Goal: Use online tool/utility: Utilize a website feature to perform a specific function

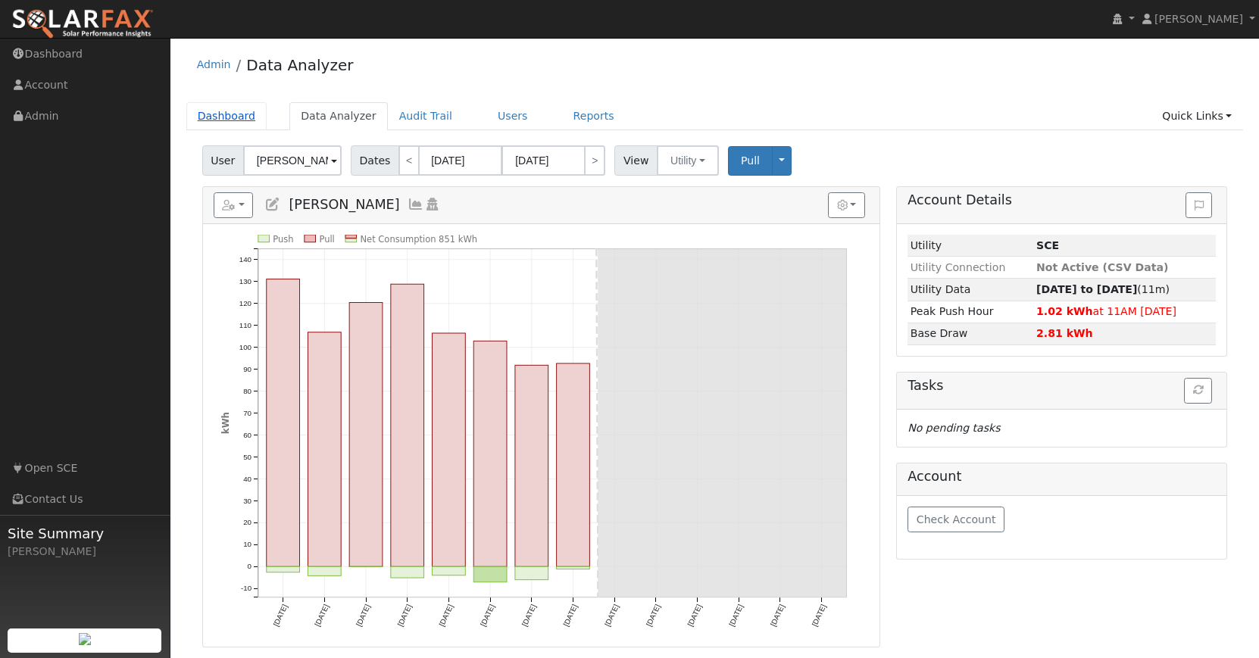
click at [243, 116] on link "Dashboard" at bounding box center [226, 116] width 81 height 28
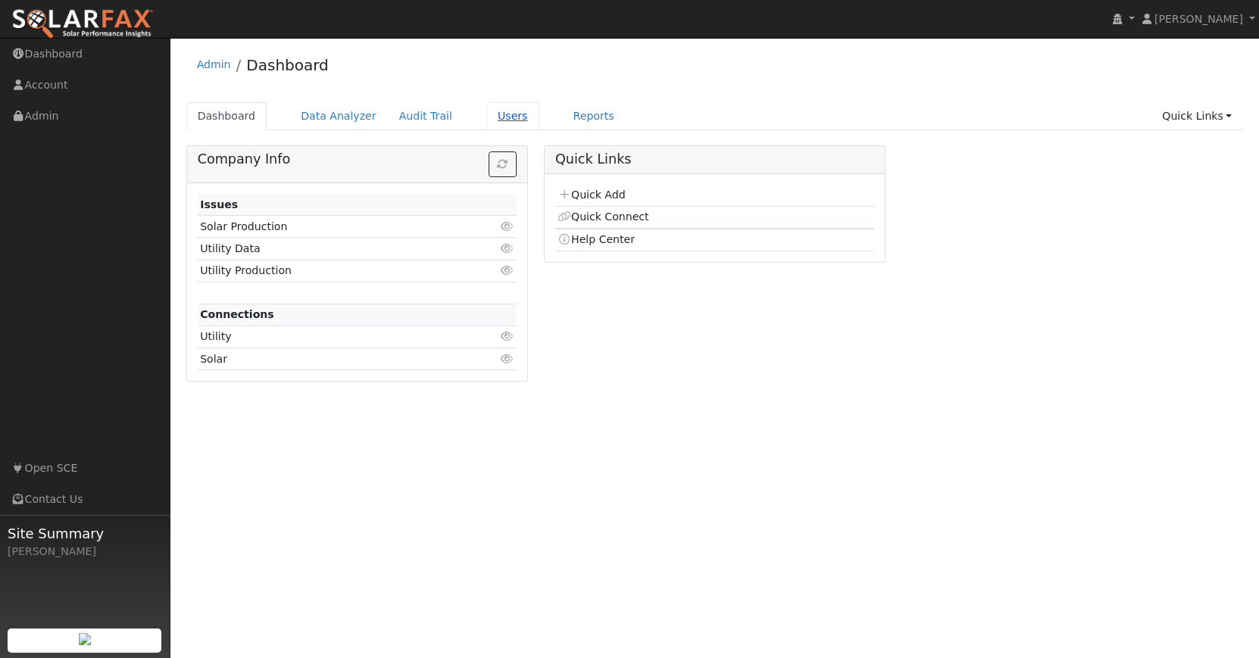
click at [507, 118] on link "Users" at bounding box center [512, 116] width 53 height 28
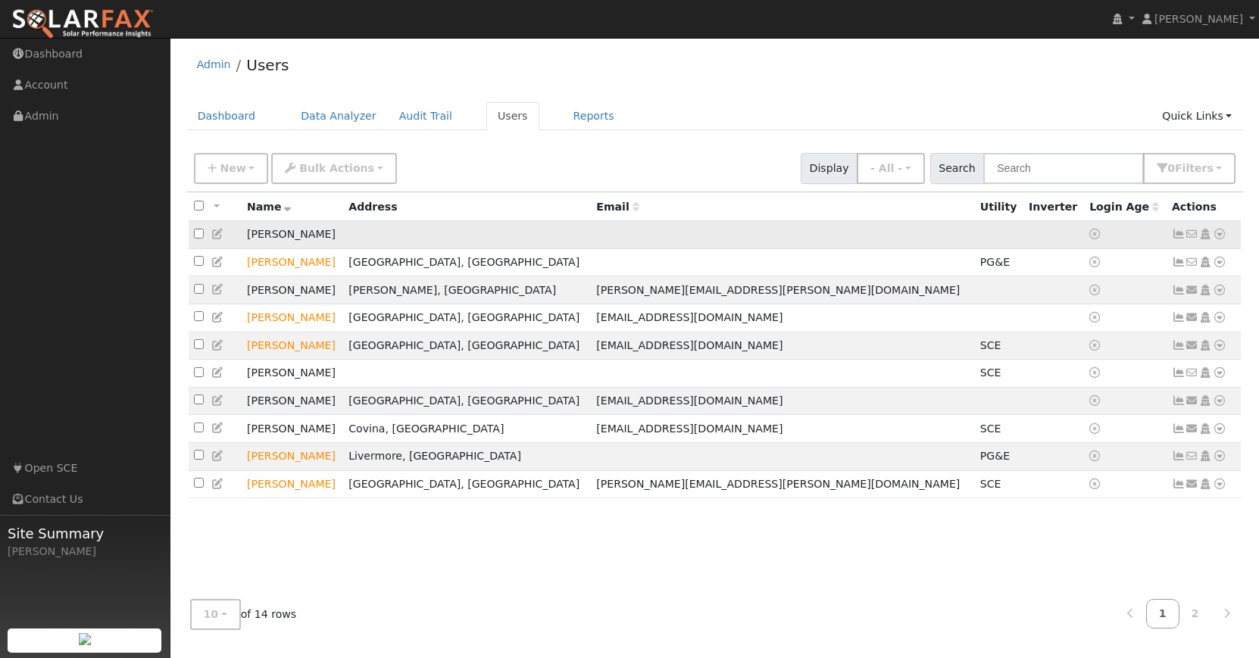
click at [1222, 234] on icon at bounding box center [1220, 234] width 14 height 11
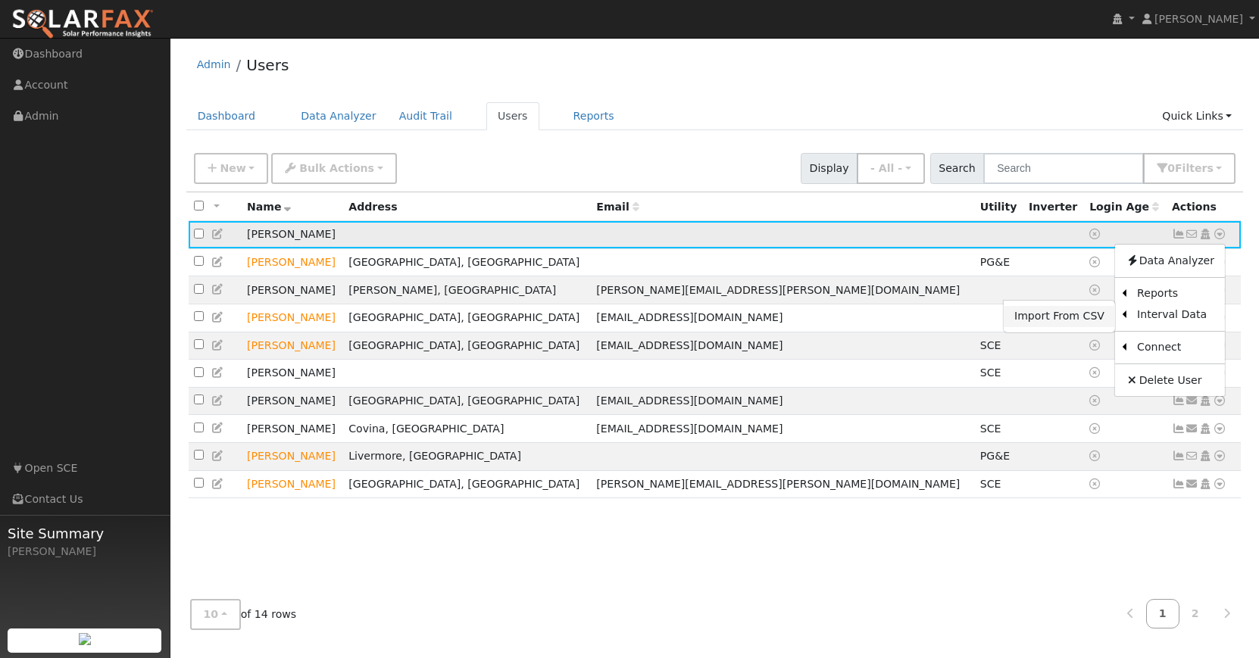
click at [1097, 319] on link "Import From CSV" at bounding box center [1059, 316] width 111 height 21
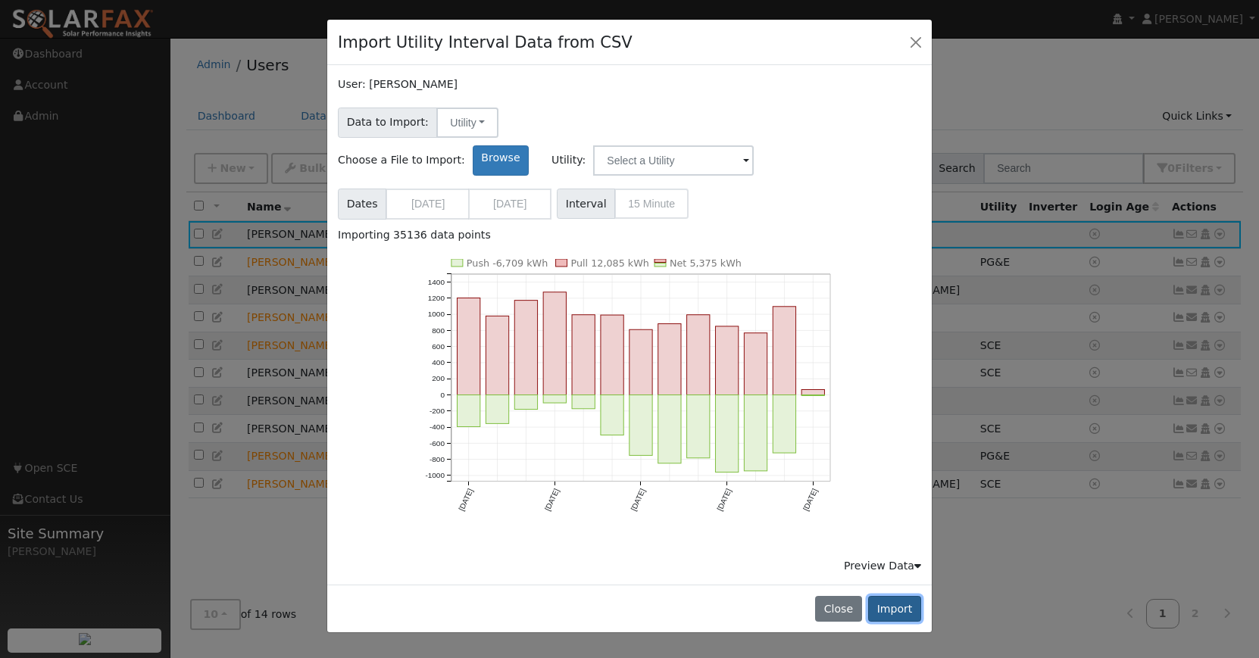
click at [906, 596] on button "Import" at bounding box center [894, 609] width 53 height 26
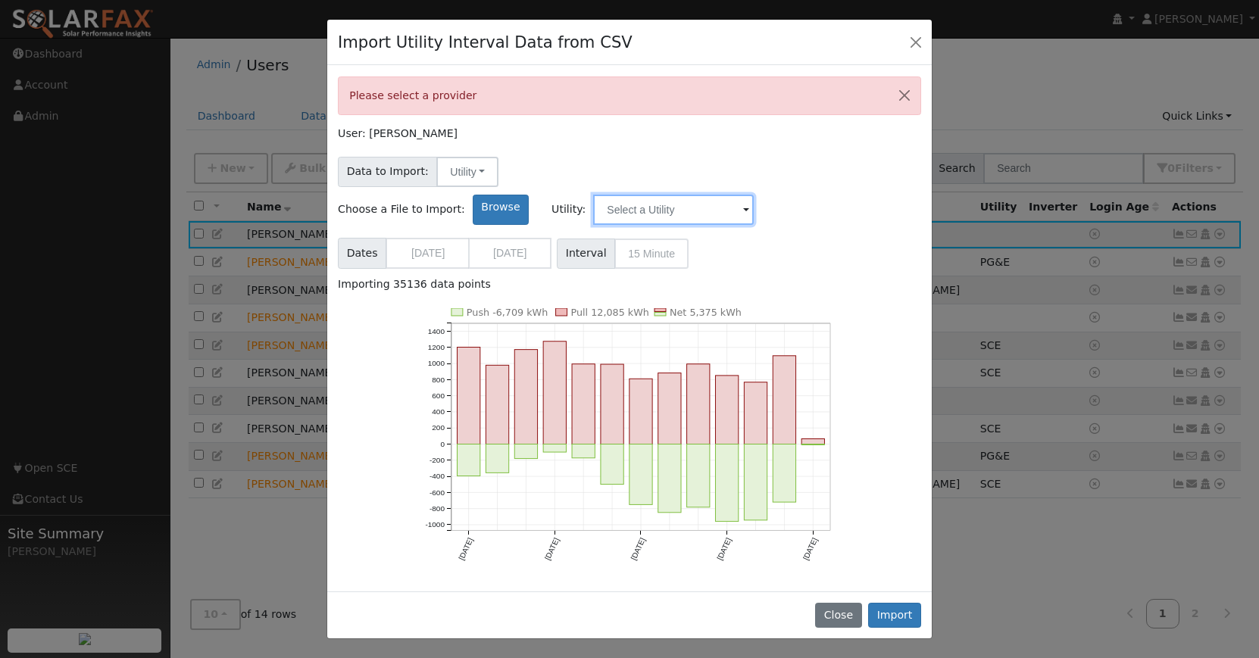
click at [754, 195] on input "text" at bounding box center [673, 210] width 161 height 30
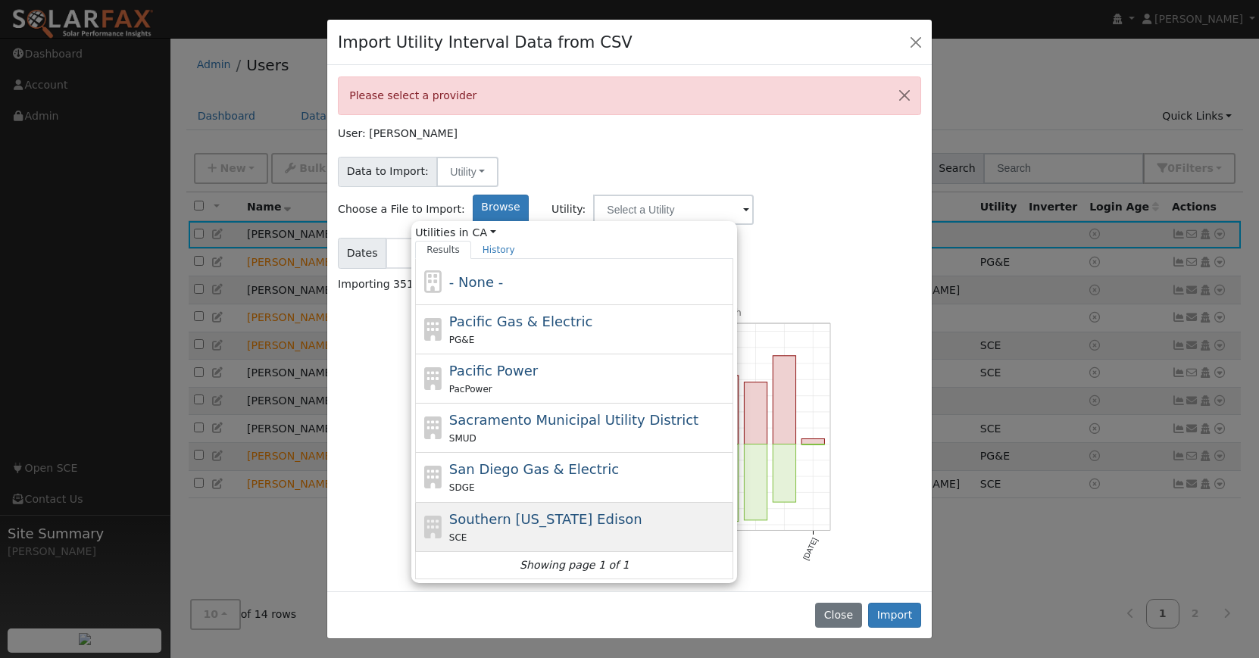
click at [643, 511] on span "Southern California Edison" at bounding box center [545, 519] width 193 height 16
type input "Southern California Edison"
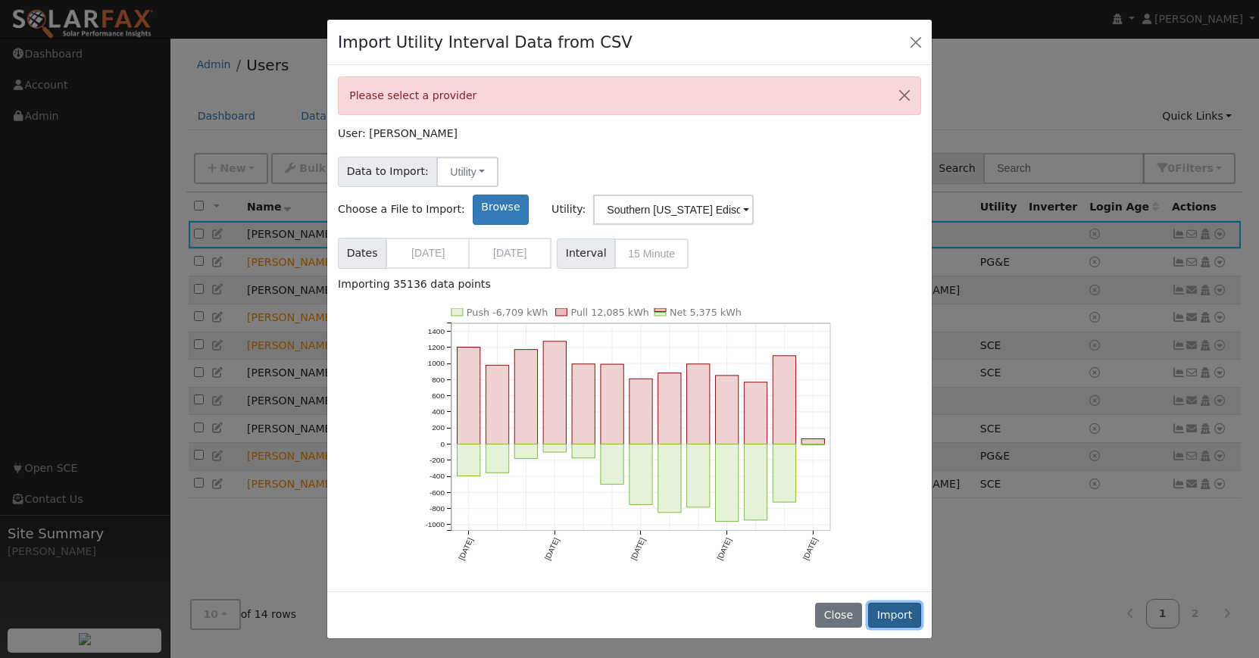
click at [900, 616] on button "Import" at bounding box center [894, 616] width 53 height 26
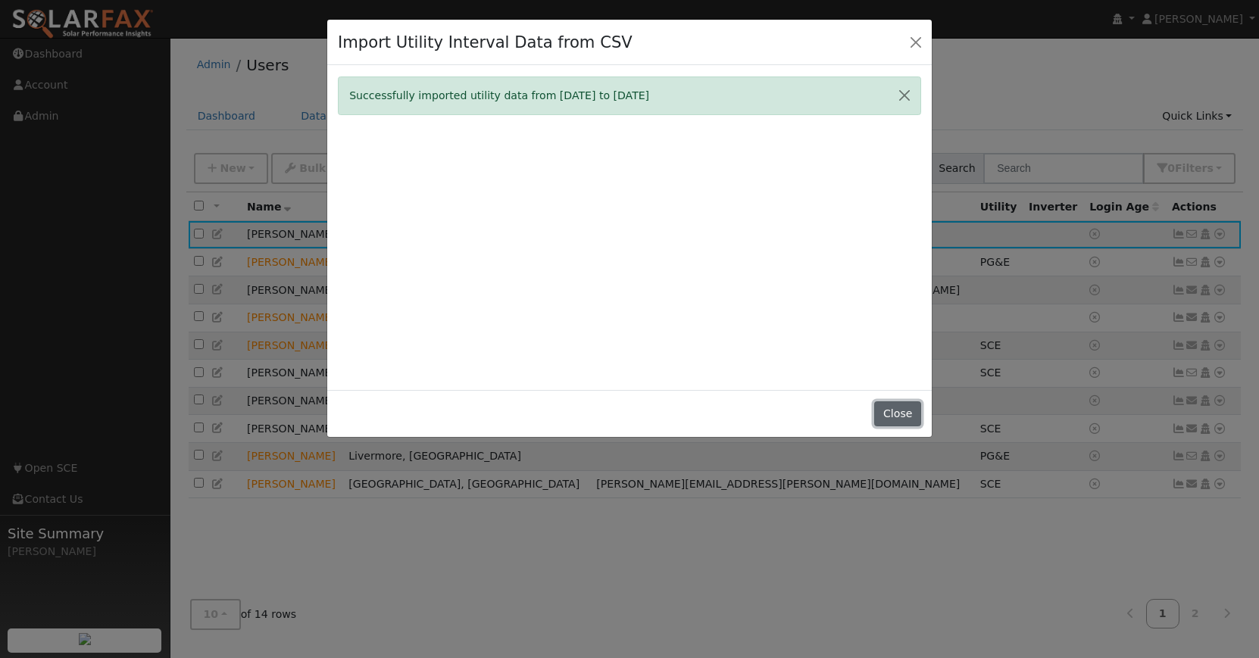
click at [899, 411] on button "Close" at bounding box center [897, 415] width 46 height 26
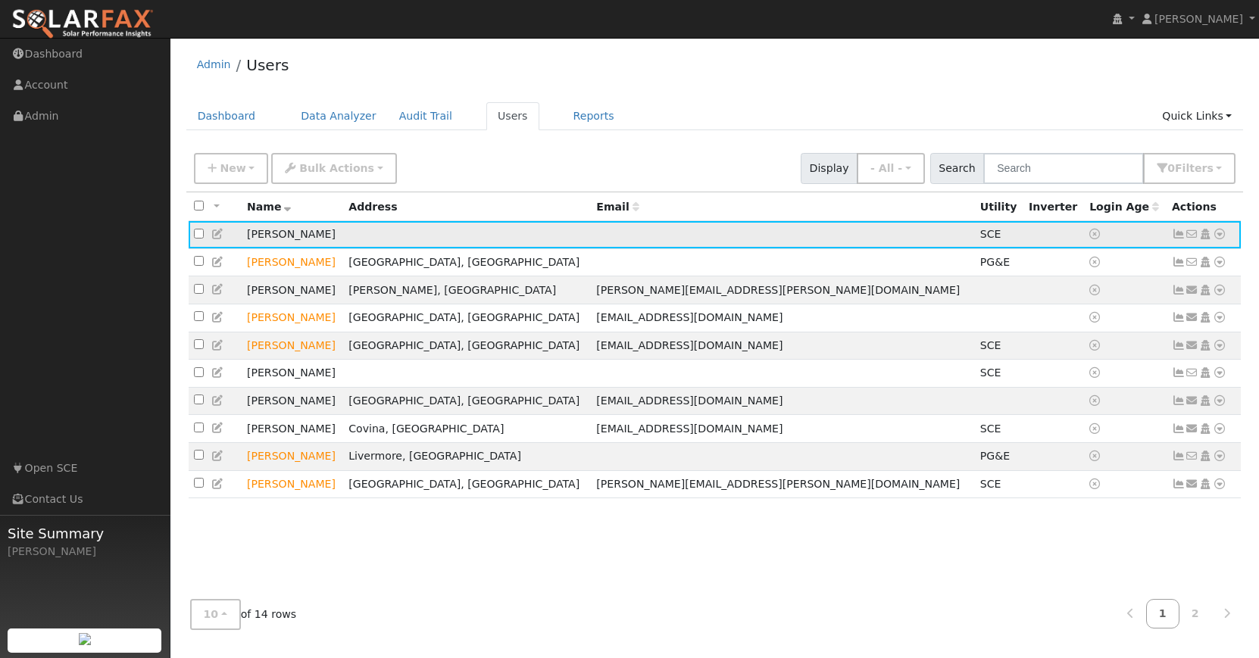
click at [1222, 233] on icon at bounding box center [1220, 234] width 14 height 11
click at [1190, 258] on link "Data Analyzer" at bounding box center [1170, 260] width 110 height 21
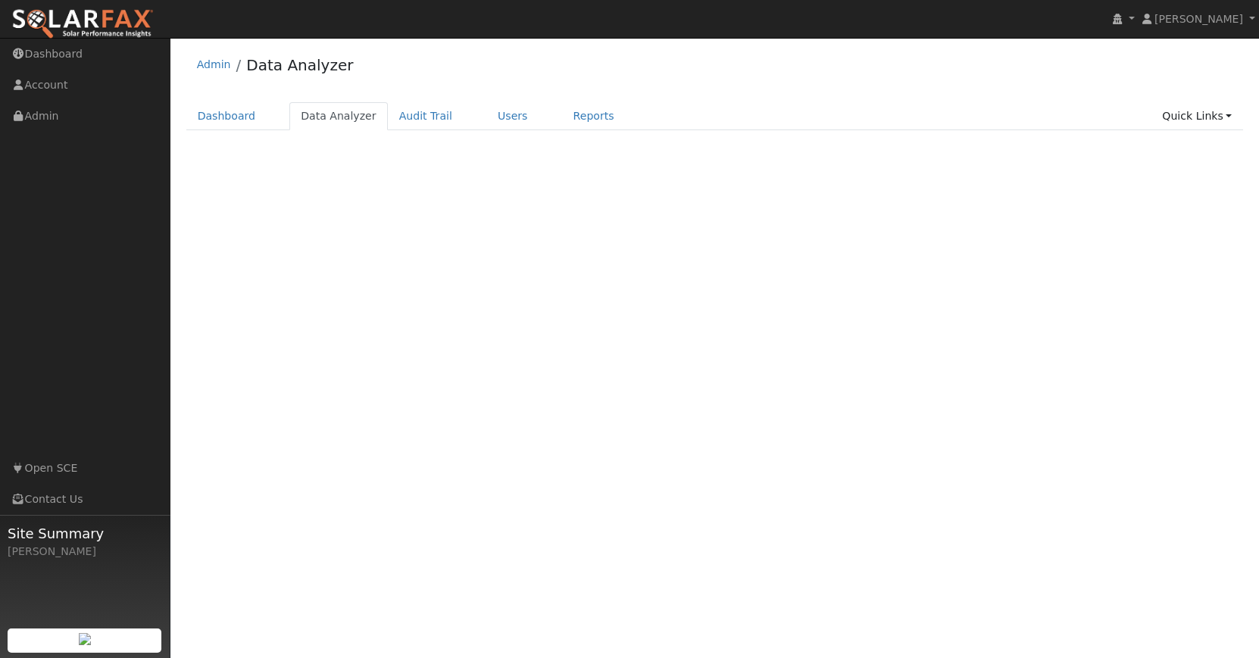
select select "7"
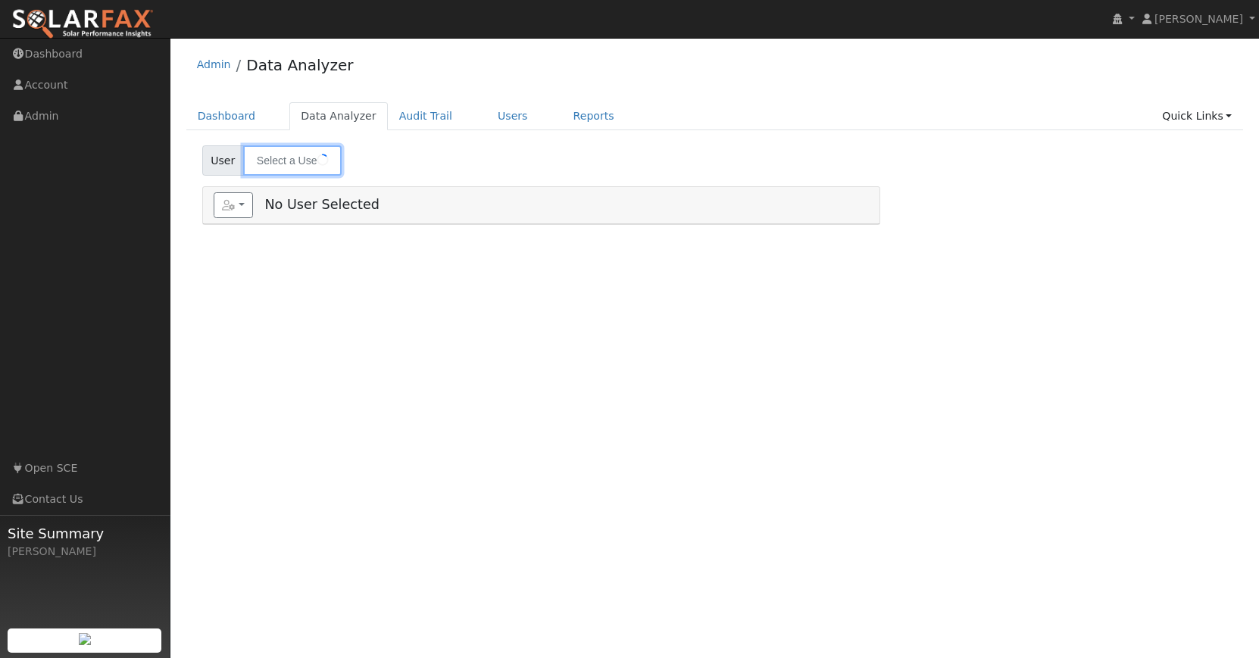
type input "[PERSON_NAME]"
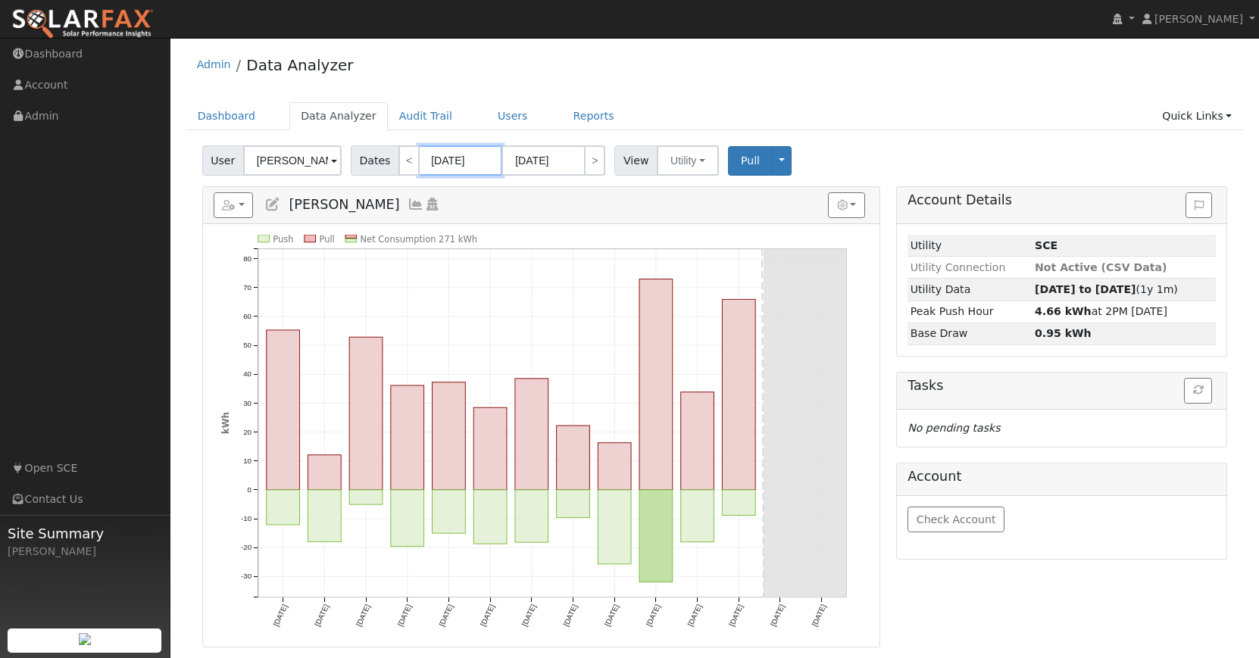
click at [467, 161] on input "[DATE]" at bounding box center [460, 160] width 83 height 30
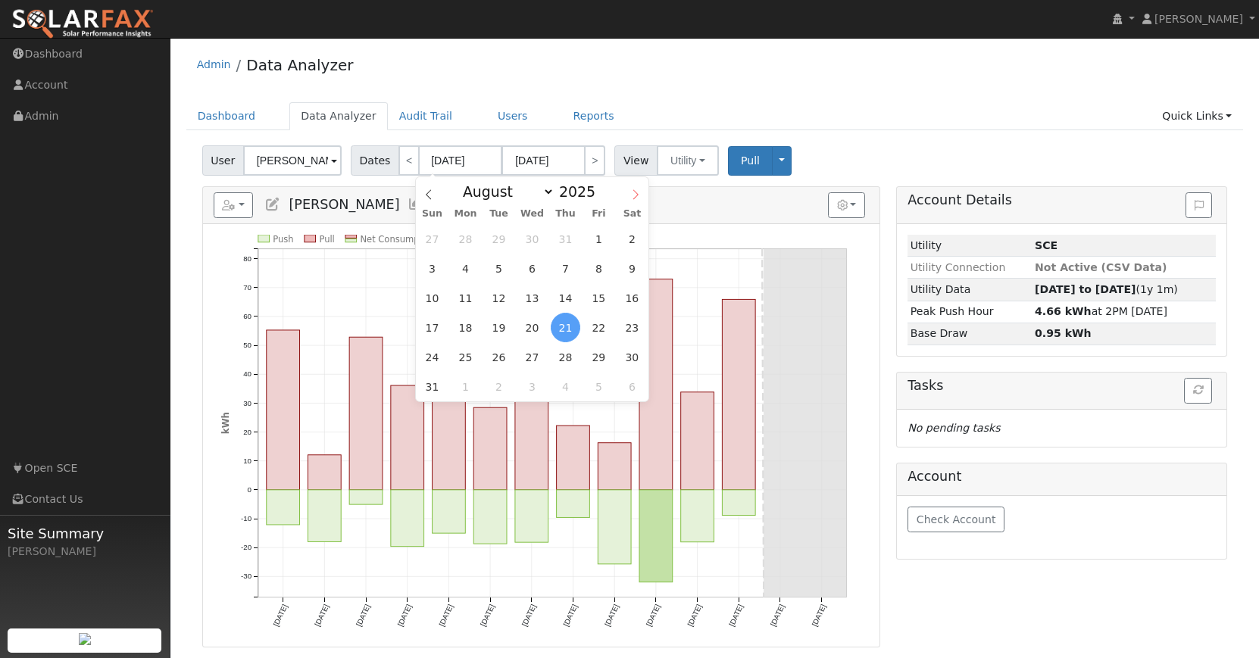
click at [632, 195] on icon at bounding box center [635, 194] width 11 height 11
select select "8"
click at [464, 236] on span "1" at bounding box center [466, 239] width 30 height 30
type input "09/01/2025"
type input "09/30/2025"
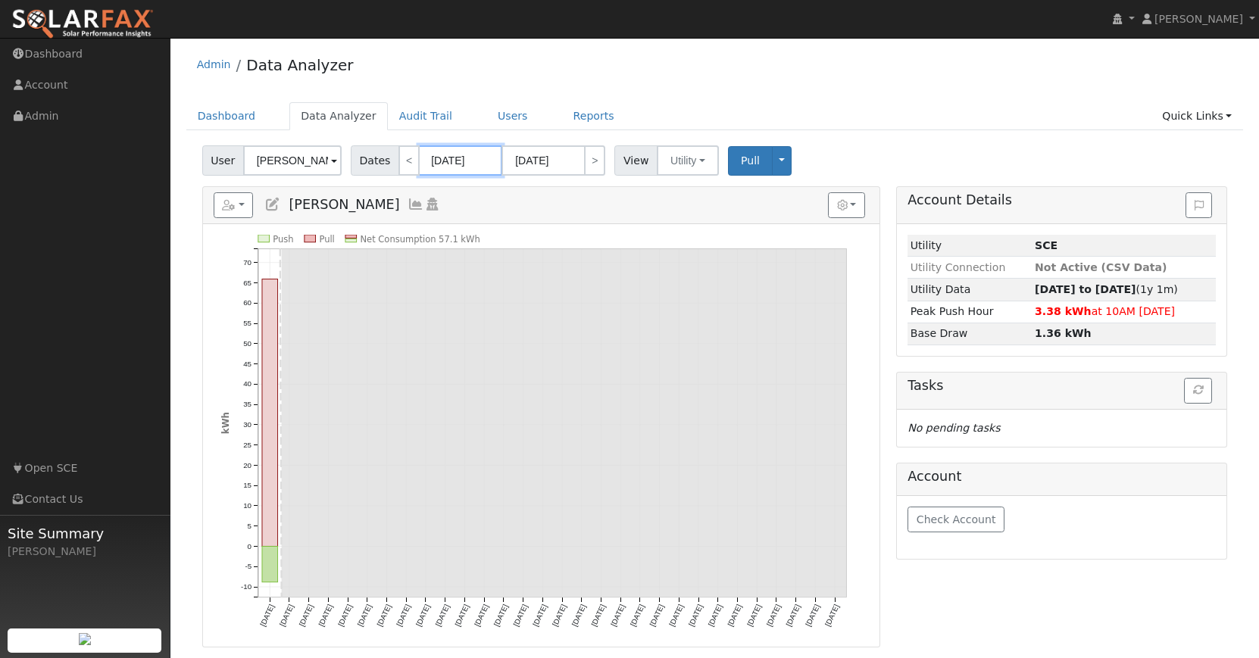
click at [486, 161] on input "09/01/2025" at bounding box center [460, 160] width 83 height 30
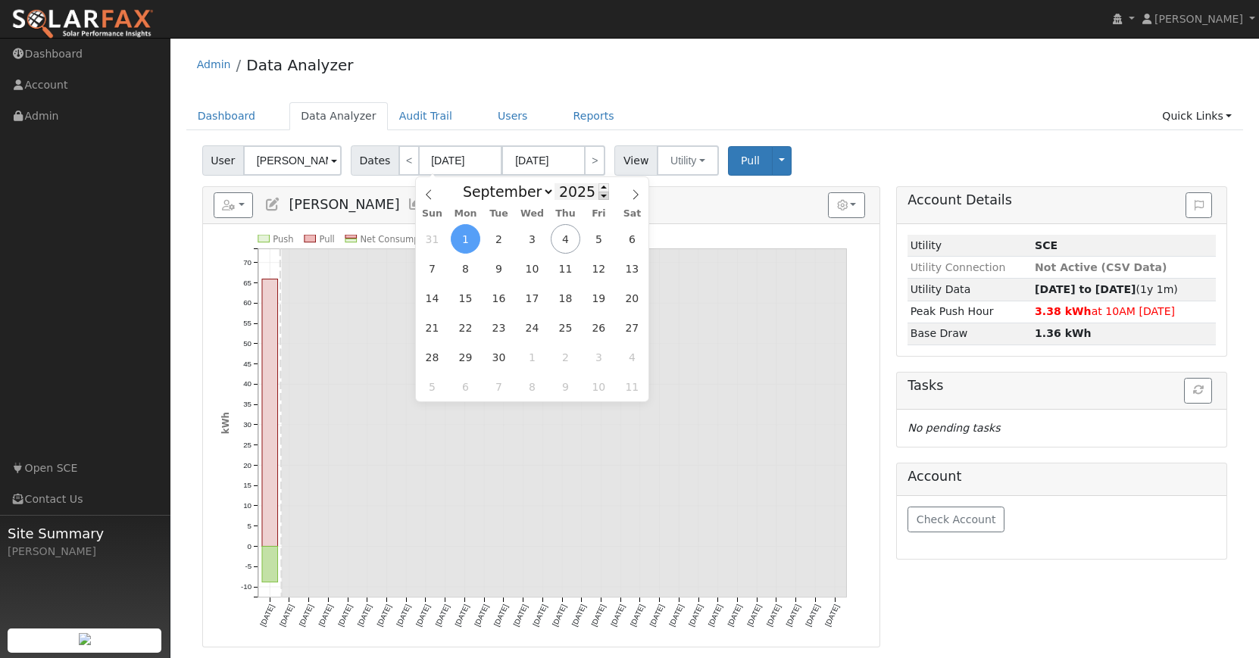
click at [600, 195] on span at bounding box center [604, 196] width 11 height 8
type input "2024"
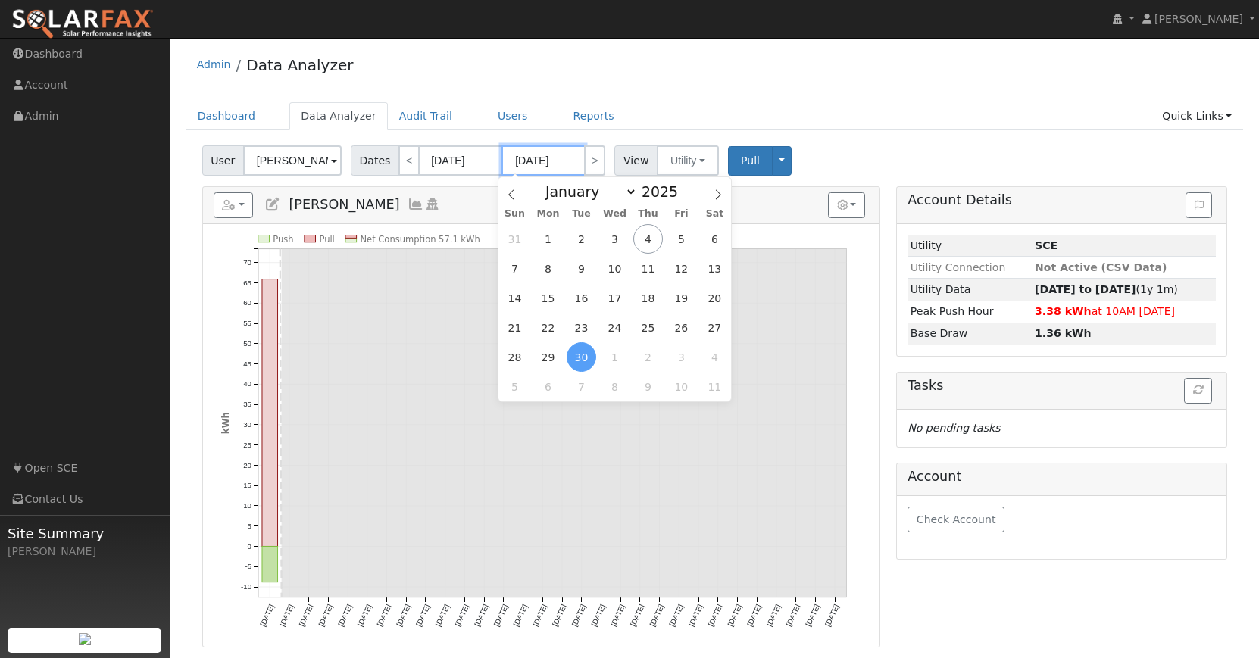
click at [570, 164] on input "09/30/2025" at bounding box center [543, 160] width 83 height 30
click at [557, 239] on span "1" at bounding box center [548, 239] width 30 height 30
type input "09/01/2025"
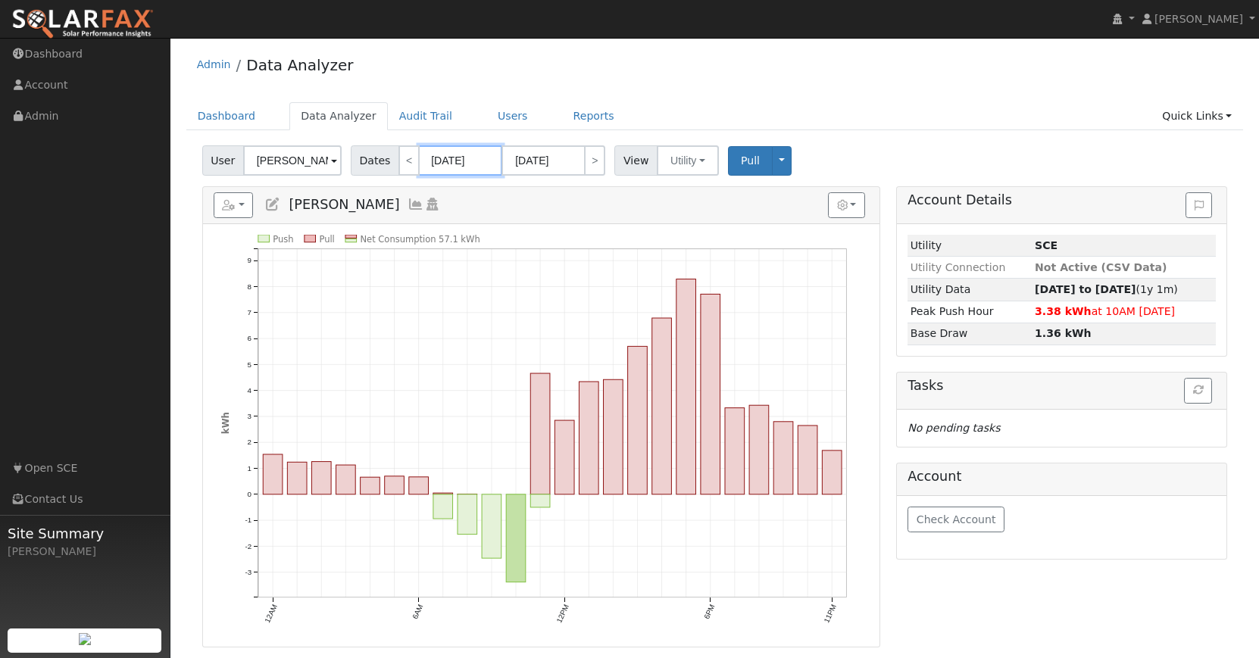
click at [487, 166] on input "09/01/2025" at bounding box center [460, 160] width 83 height 30
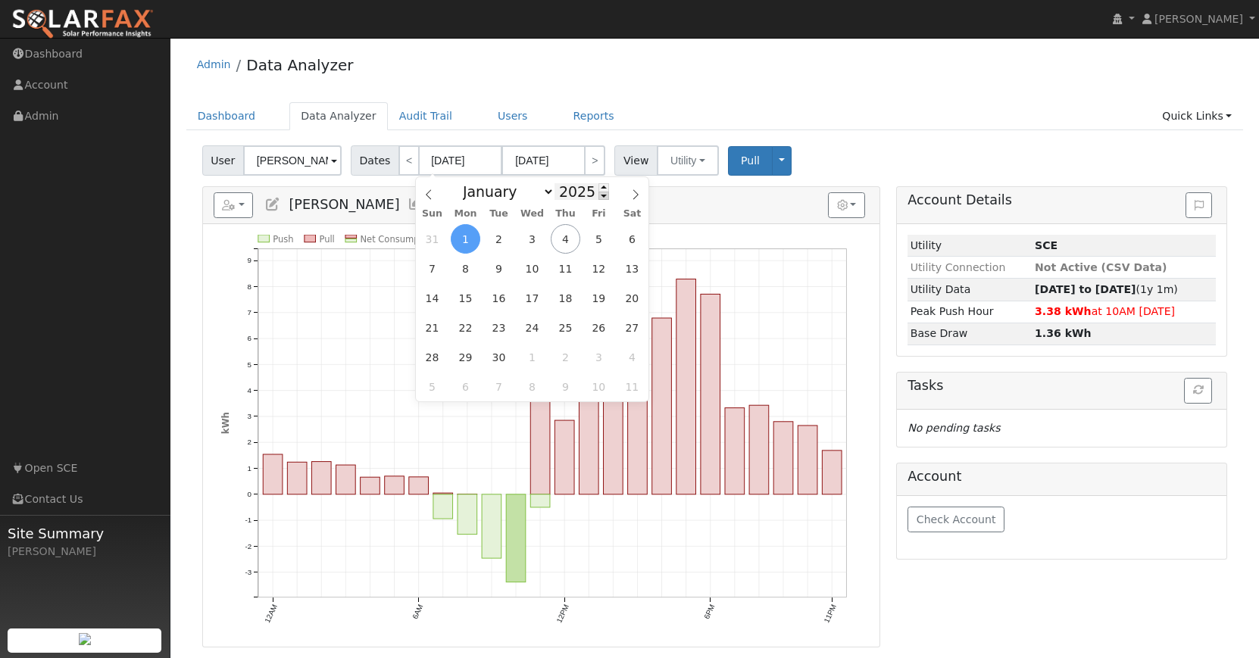
click at [599, 193] on span at bounding box center [604, 196] width 11 height 8
type input "2024"
click at [433, 231] on span "1" at bounding box center [432, 239] width 30 height 30
type input "09/01/2024"
type input "09/30/2024"
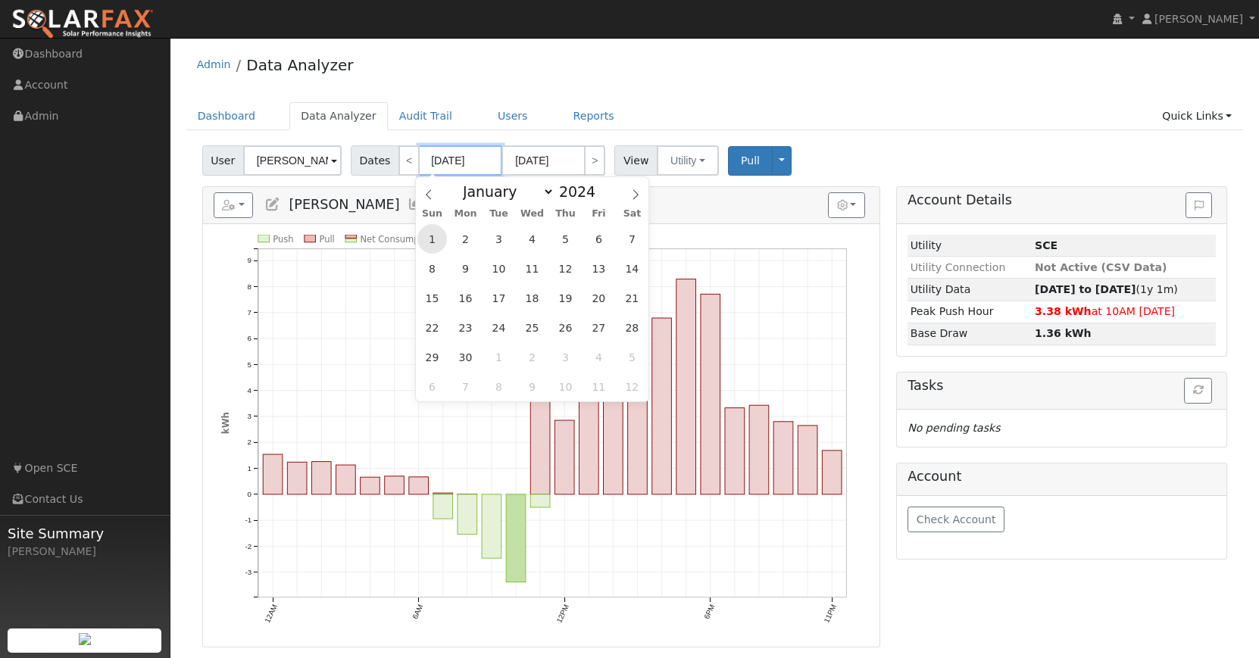
type input "2024"
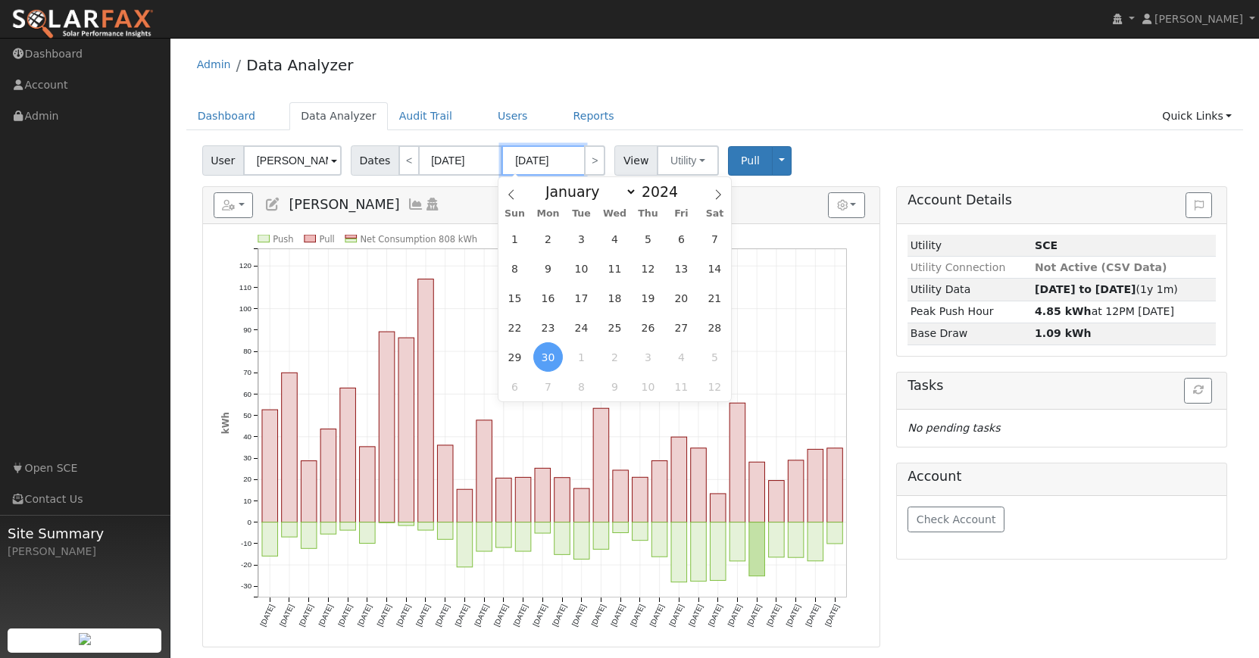
click at [571, 164] on input "09/30/2024" at bounding box center [543, 160] width 83 height 30
click at [518, 239] on span "1" at bounding box center [515, 239] width 30 height 30
type input "09/01/2024"
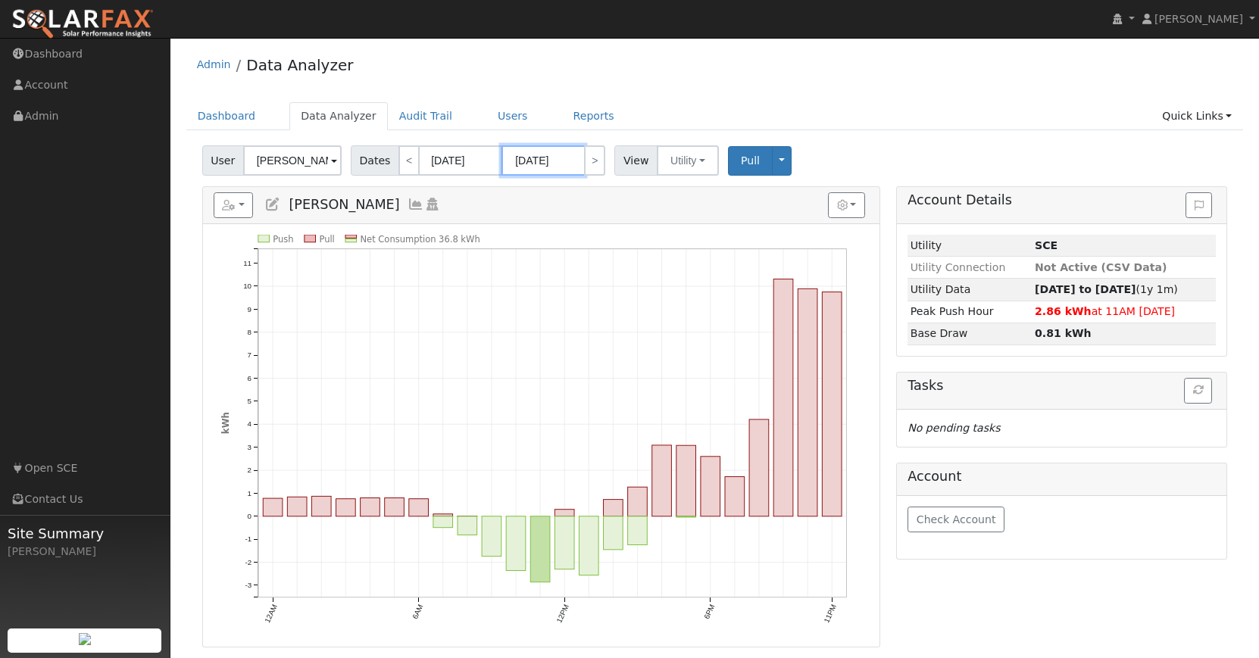
click at [567, 167] on input "09/01/2024" at bounding box center [543, 160] width 83 height 30
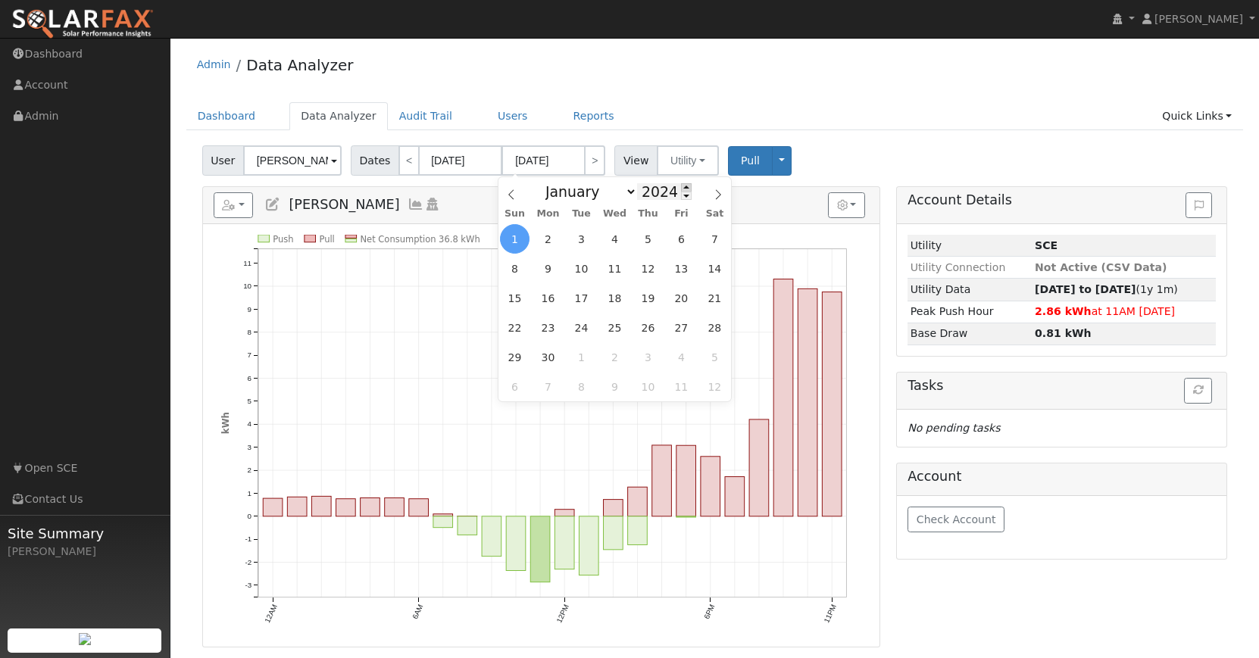
click at [681, 187] on span at bounding box center [686, 187] width 11 height 8
type input "2025"
click at [554, 240] on span "1" at bounding box center [548, 239] width 30 height 30
type input "09/01/2025"
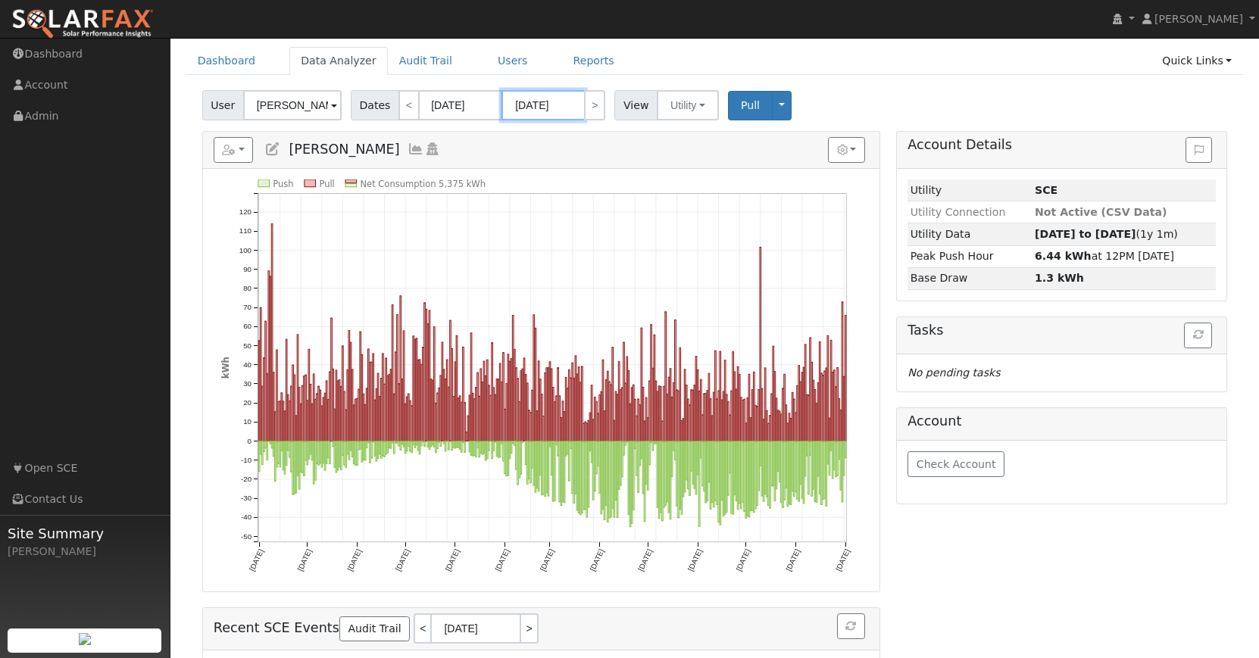
scroll to position [61, 0]
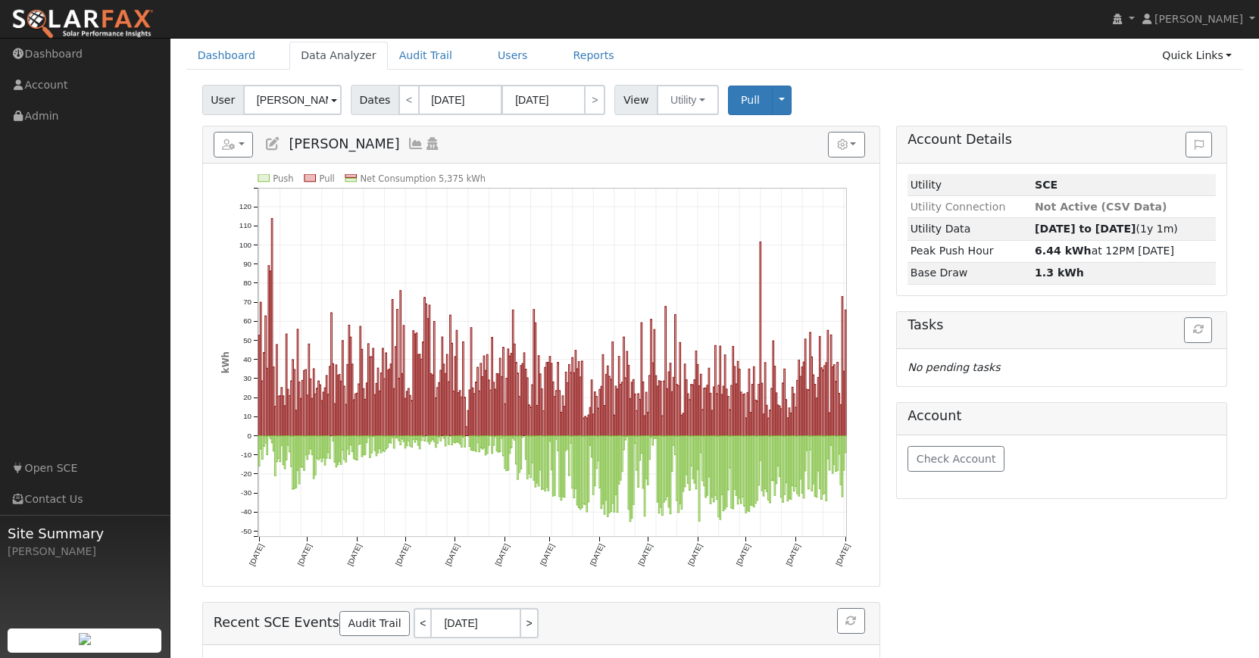
click at [876, 417] on div "Push Pull Net Consumption 5,375 kWh Sun 9/01 Tue 10/01 Fri 11/01 Sun 12/01 Wed …" at bounding box center [541, 375] width 677 height 423
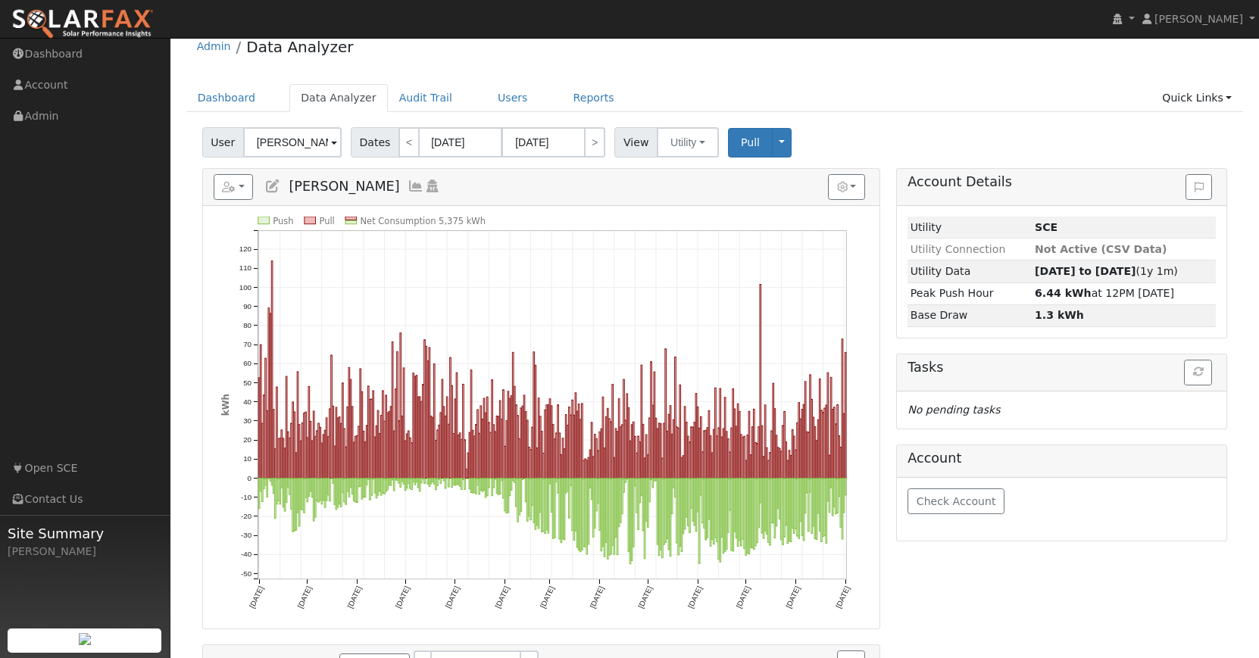
scroll to position [8, 0]
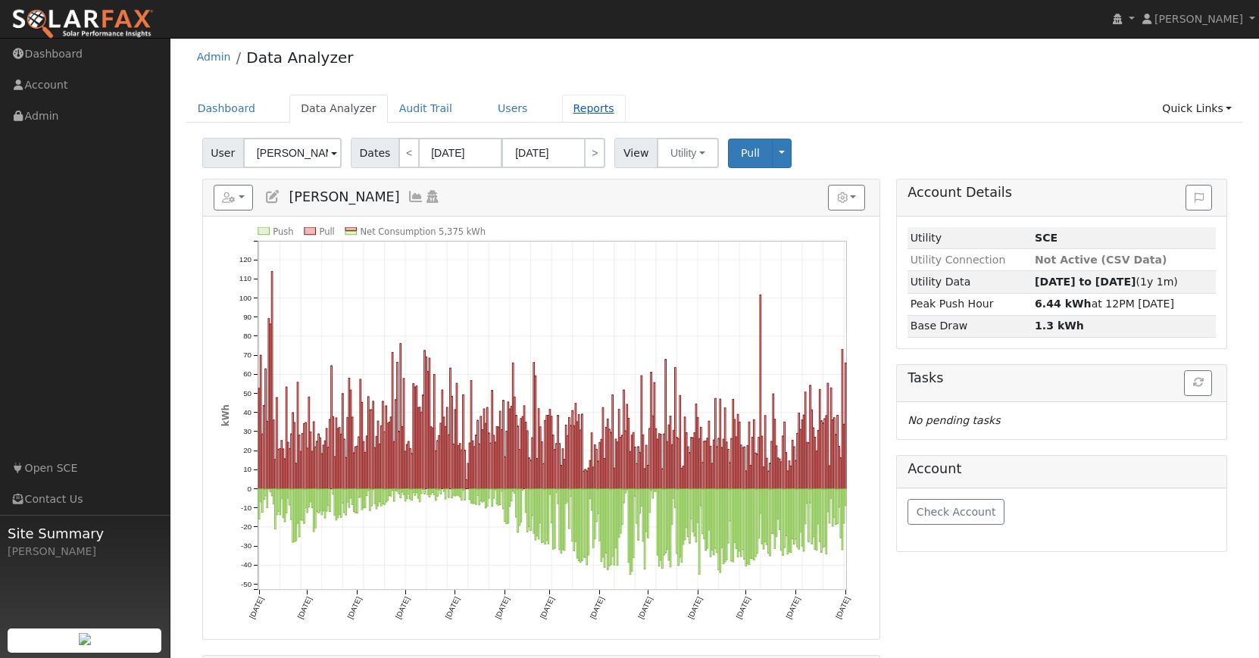
click at [592, 109] on link "Reports" at bounding box center [594, 109] width 64 height 28
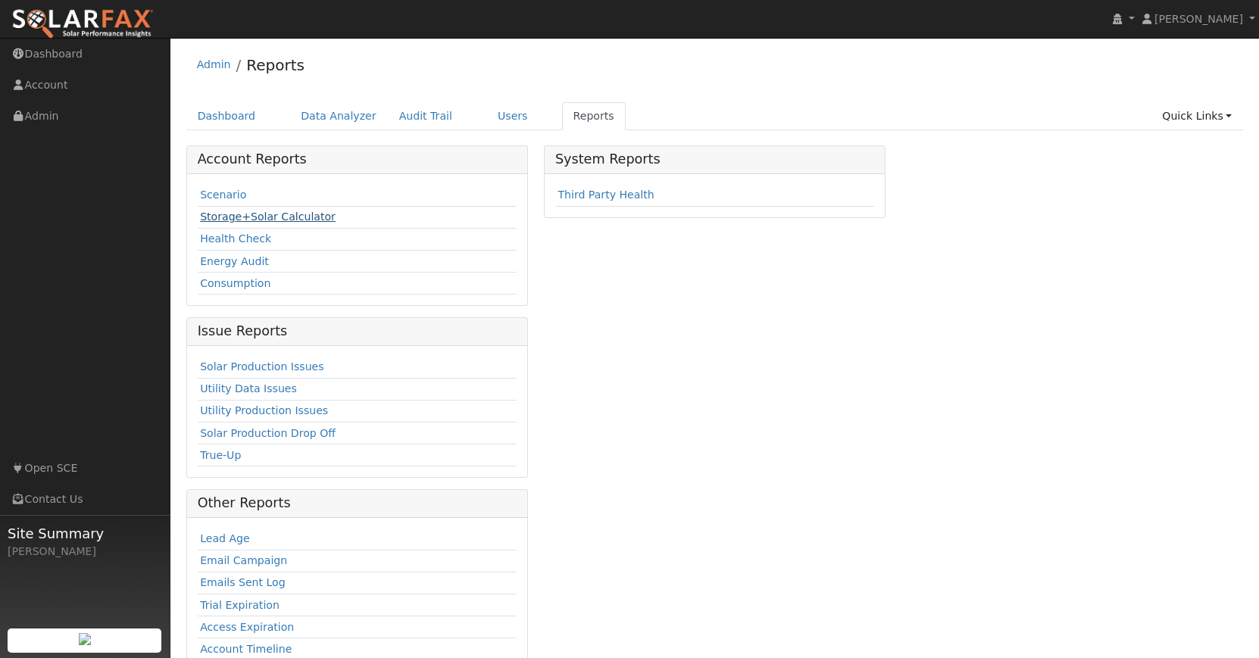
click at [280, 214] on link "Storage+Solar Calculator" at bounding box center [268, 217] width 136 height 12
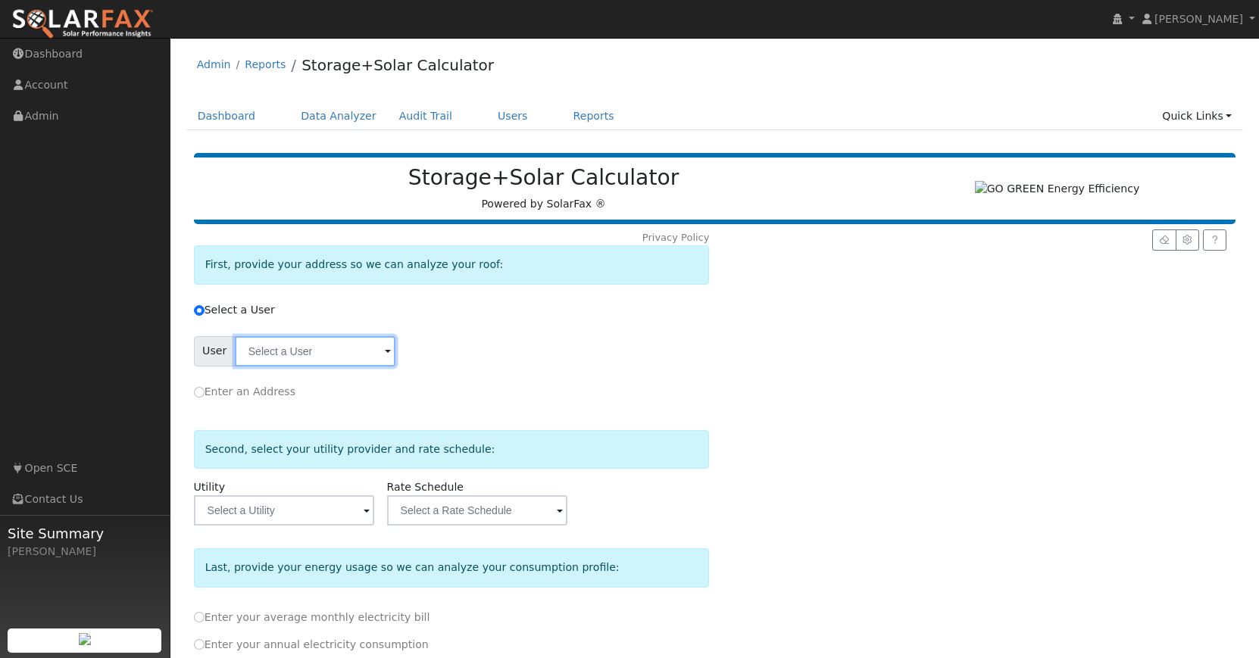
click at [364, 349] on input "text" at bounding box center [315, 351] width 161 height 30
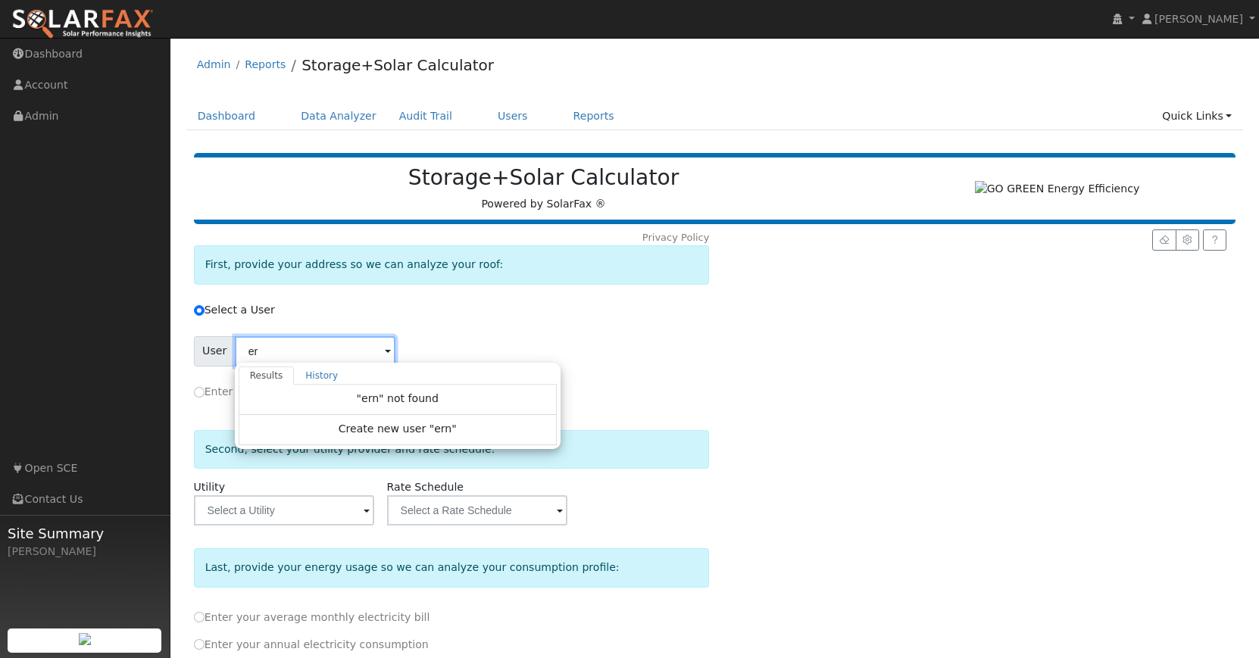
type input "e"
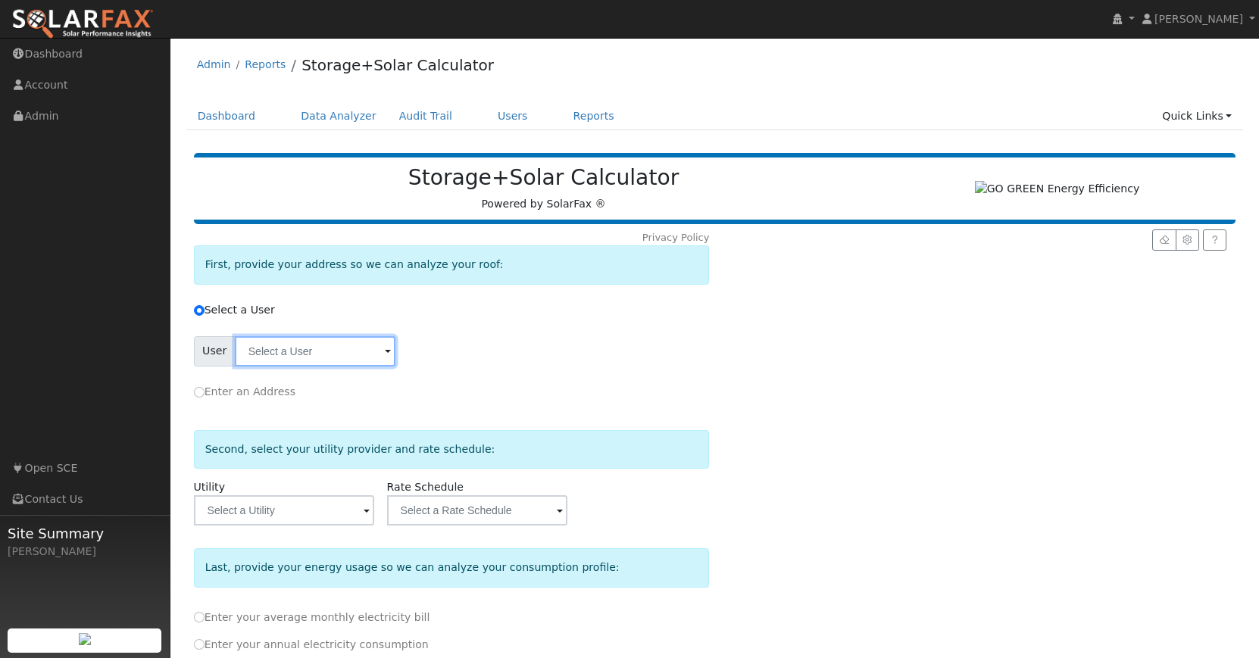
click at [366, 358] on input "text" at bounding box center [315, 351] width 161 height 30
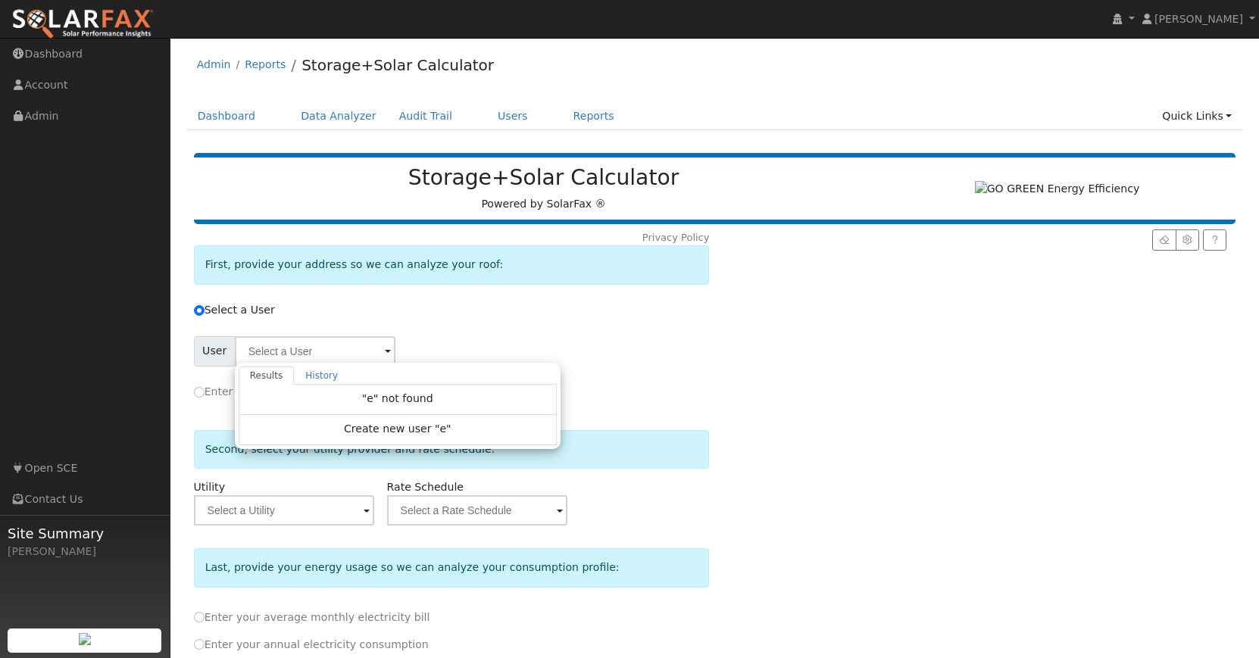
click at [385, 358] on span at bounding box center [388, 352] width 6 height 17
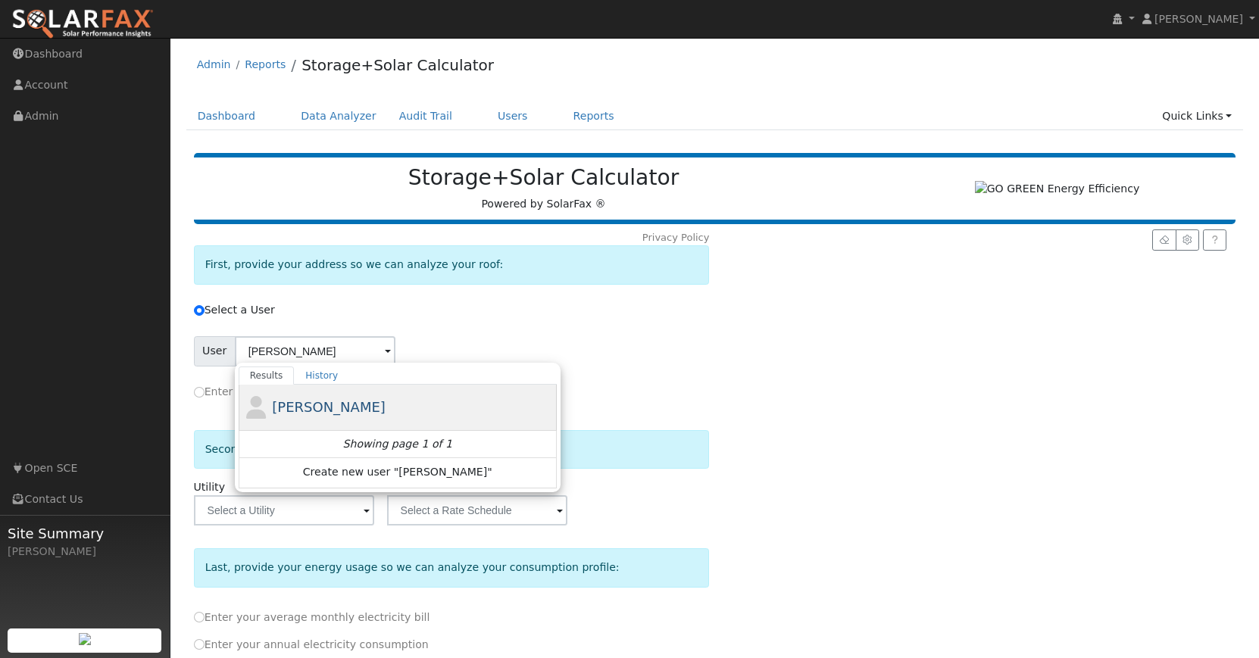
click at [340, 411] on span "[PERSON_NAME]" at bounding box center [329, 407] width 114 height 16
type input "[PERSON_NAME]"
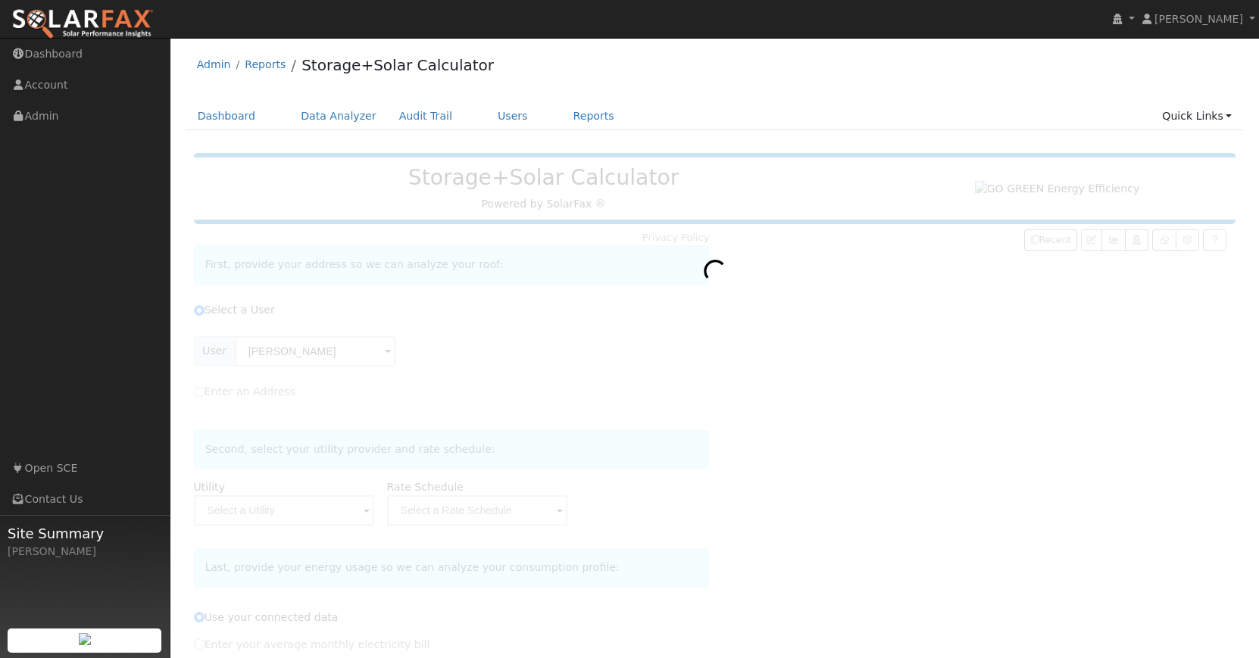
type input "Southern [US_STATE] Edison"
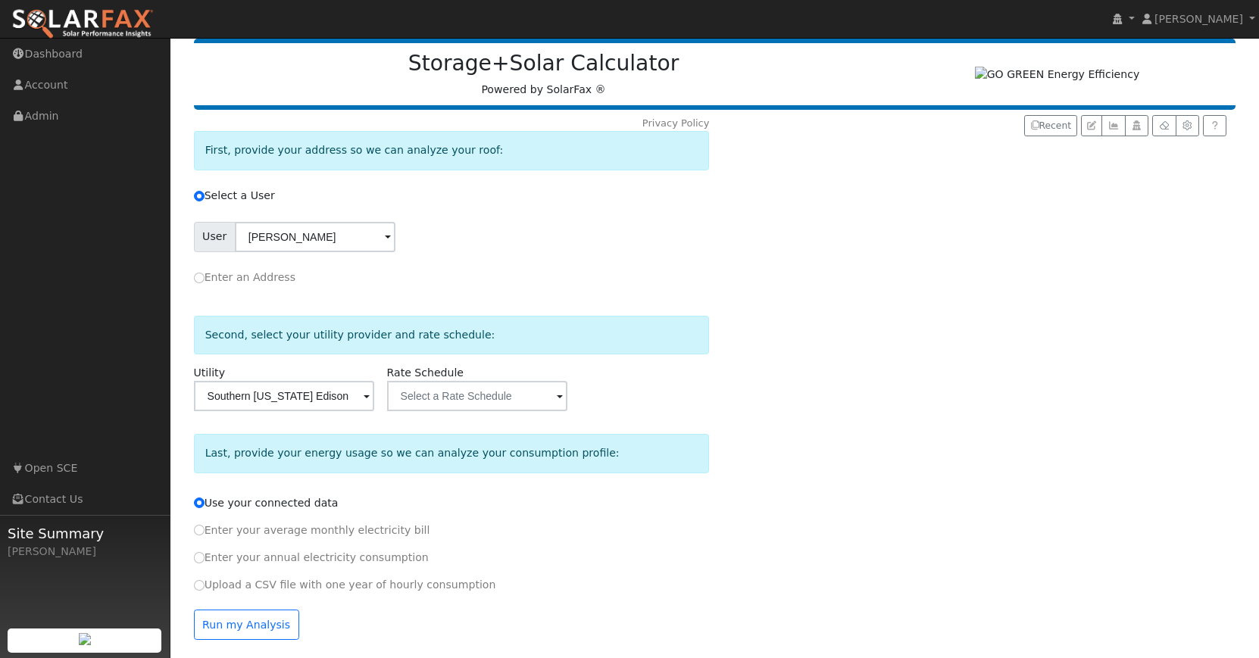
scroll to position [128, 0]
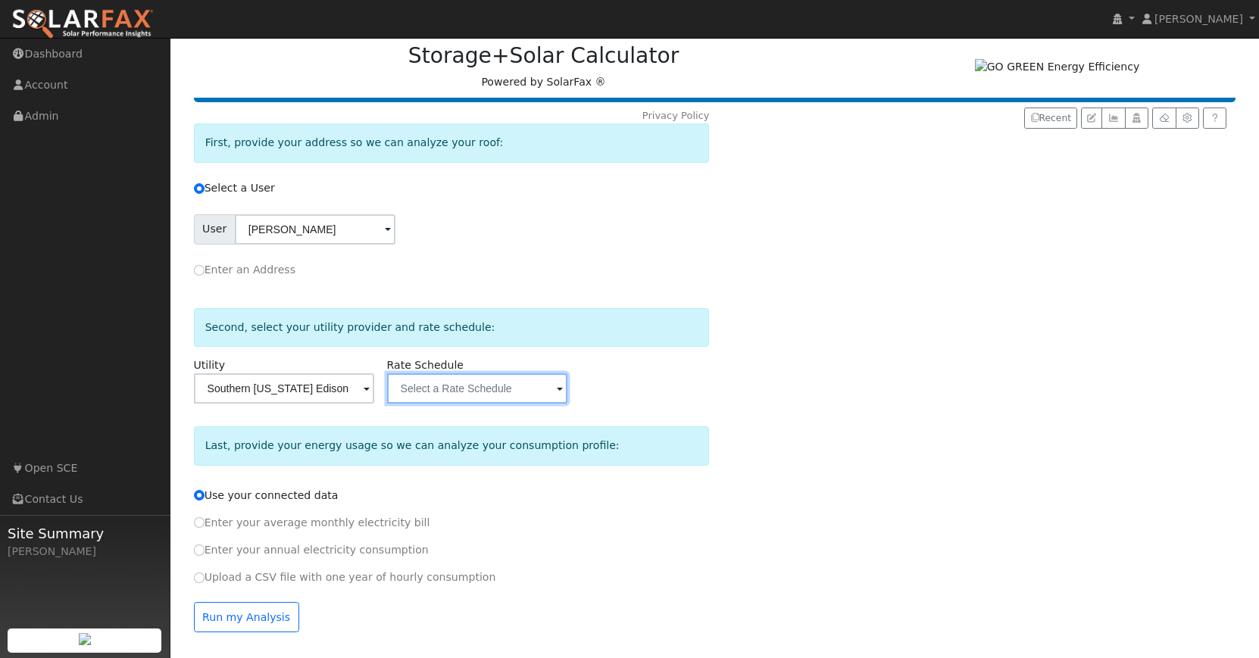
click at [512, 394] on input "text" at bounding box center [477, 389] width 180 height 30
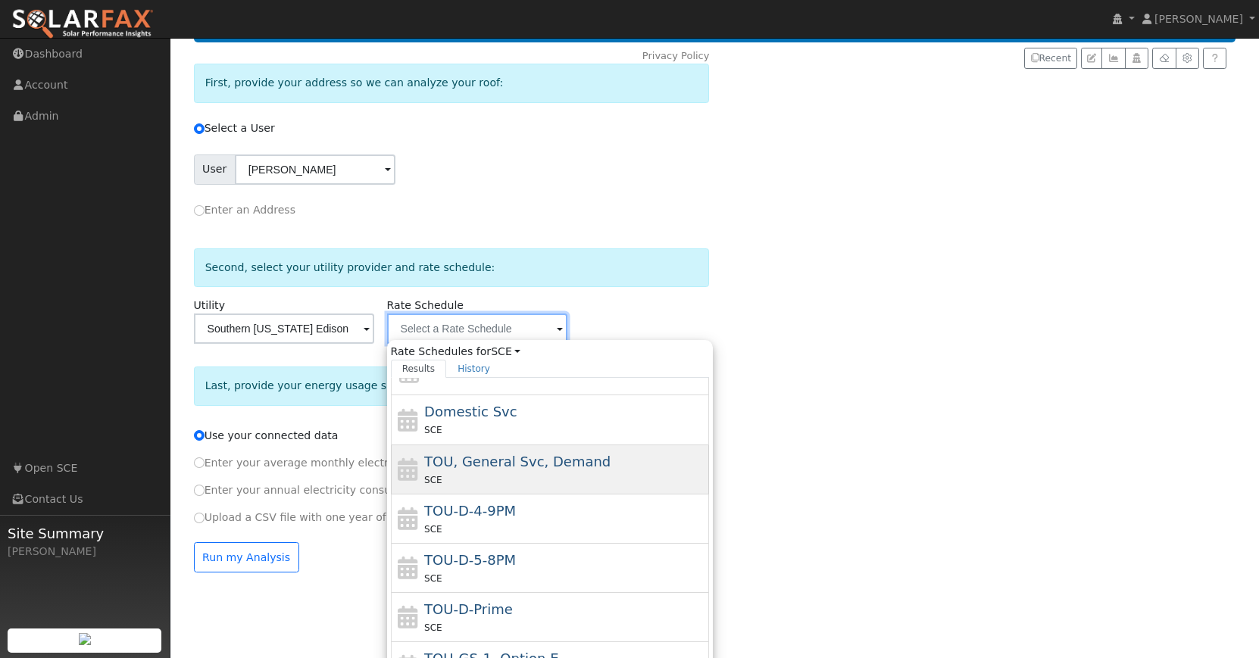
scroll to position [83, 0]
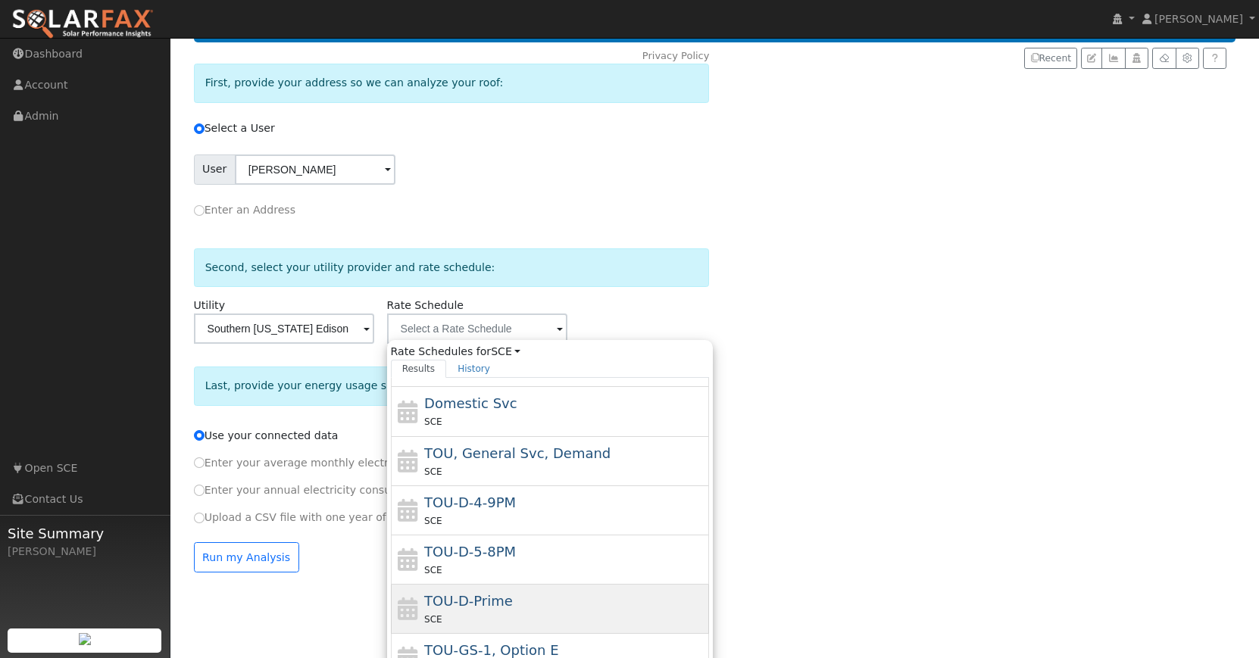
click at [508, 606] on div "TOU-D-Prime SCE" at bounding box center [564, 609] width 281 height 36
type input "TOU-D-Prime"
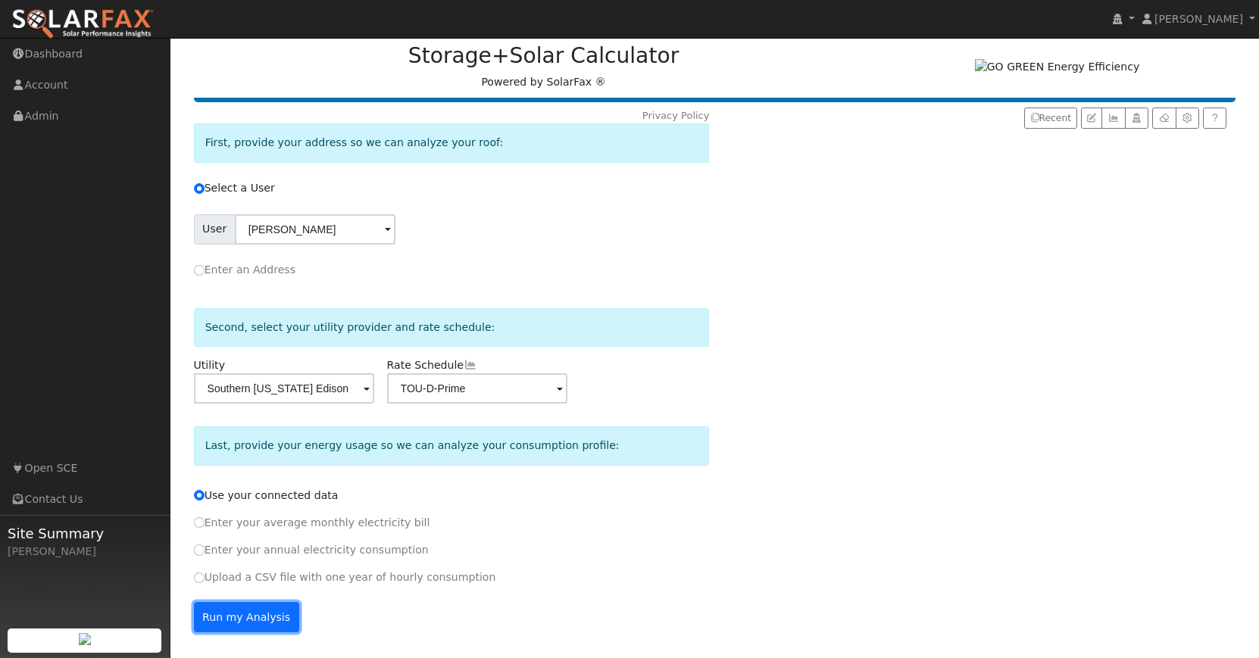
click at [244, 614] on button "Run my Analysis" at bounding box center [246, 617] width 105 height 30
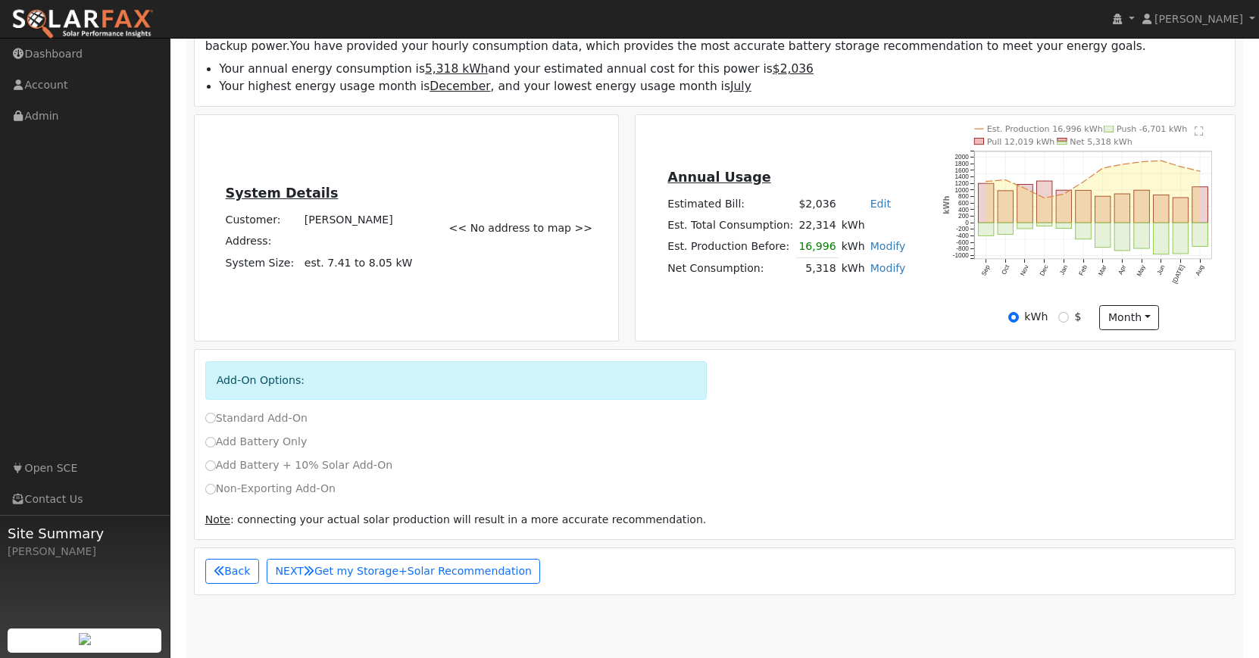
scroll to position [314, 0]
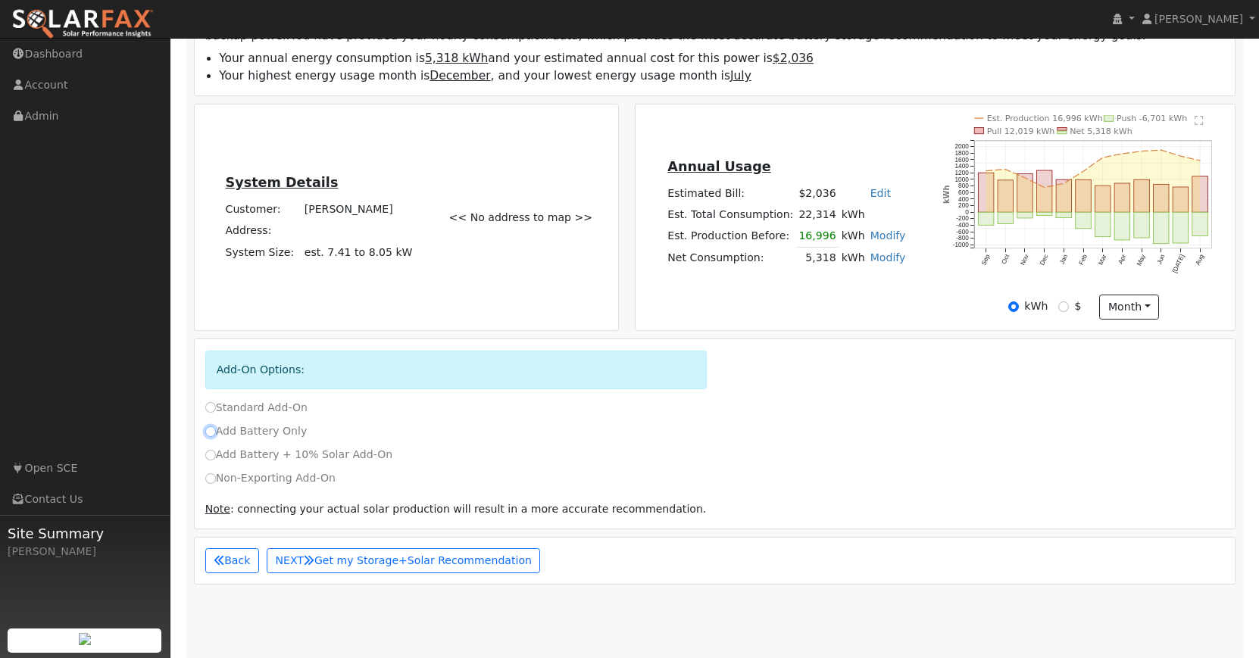
click at [211, 434] on input "Add Battery Only" at bounding box center [210, 432] width 11 height 11
radio input "true"
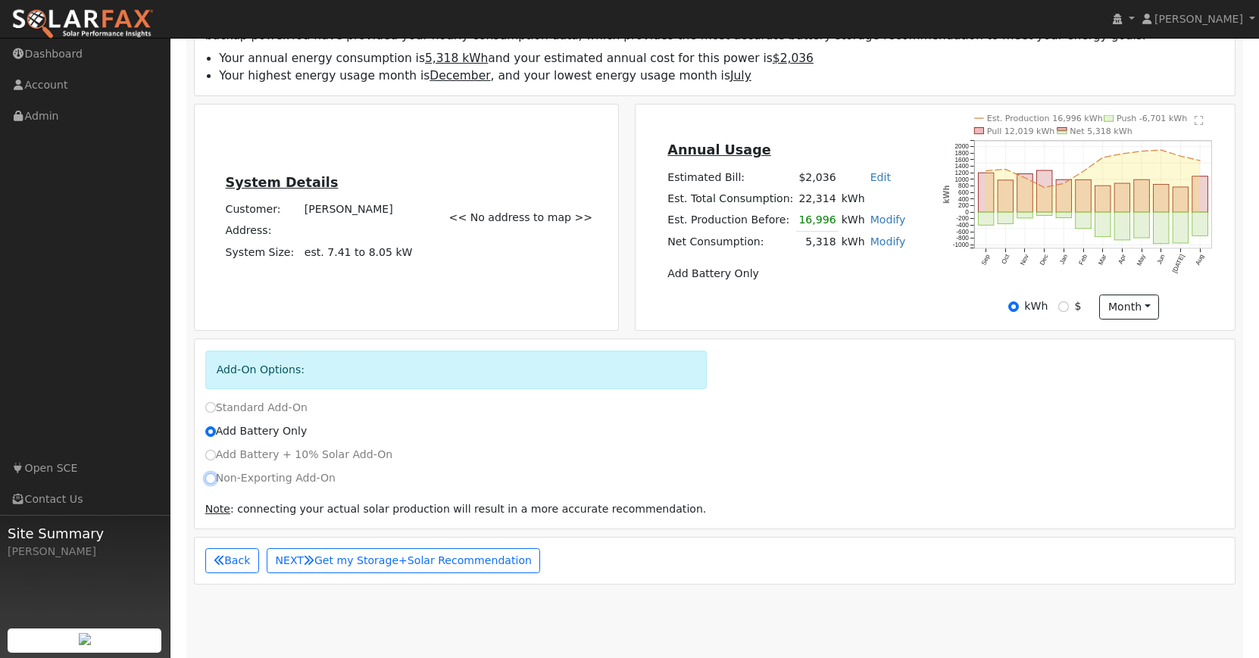
click at [213, 480] on input "Non-Exporting Add-On" at bounding box center [210, 479] width 11 height 11
radio input "true"
radio input "false"
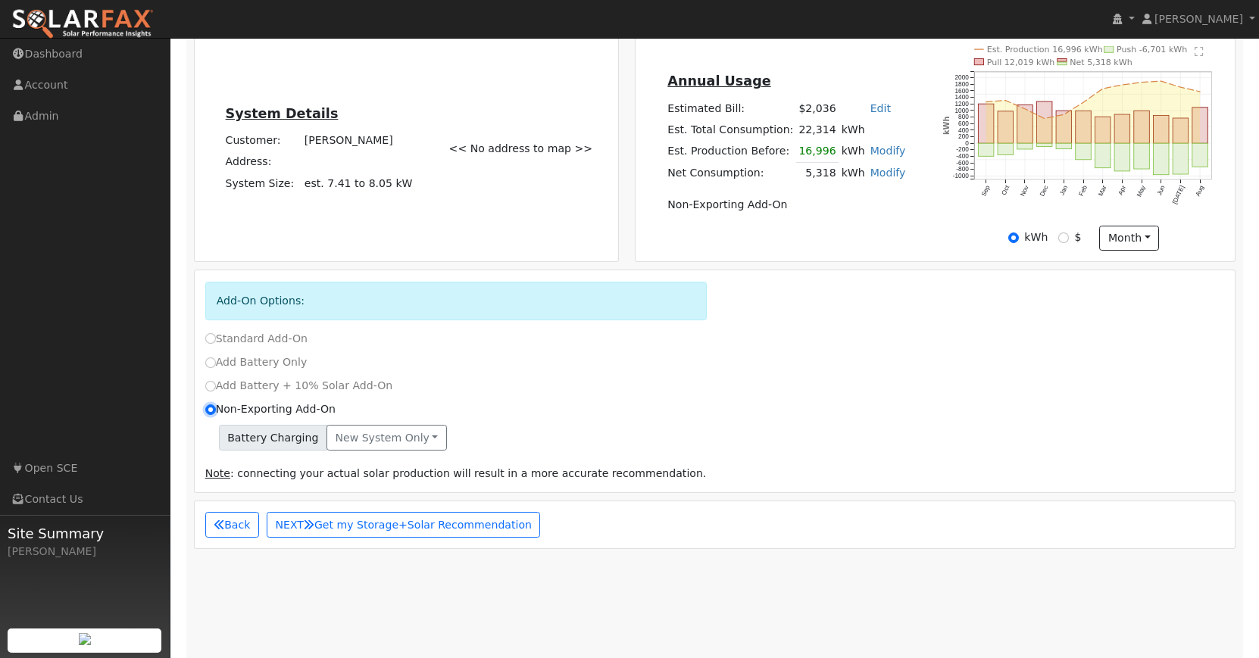
scroll to position [398, 0]
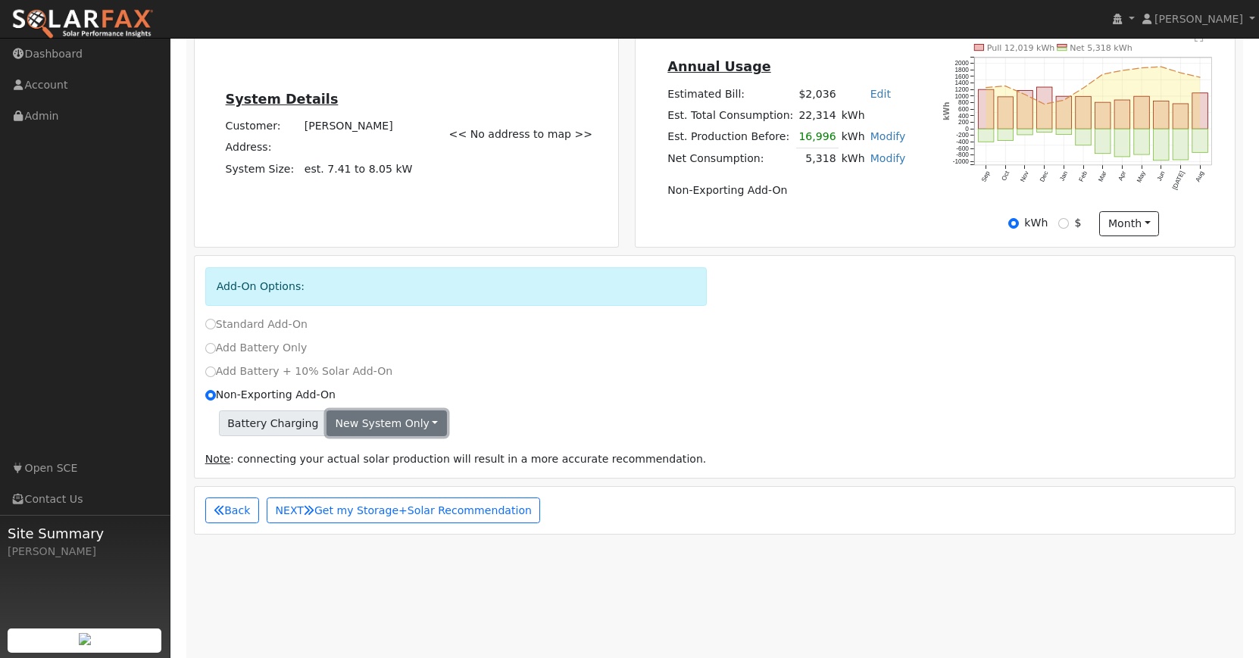
click at [426, 424] on button "New system only" at bounding box center [387, 424] width 120 height 26
click at [402, 455] on link "New system only" at bounding box center [383, 454] width 113 height 21
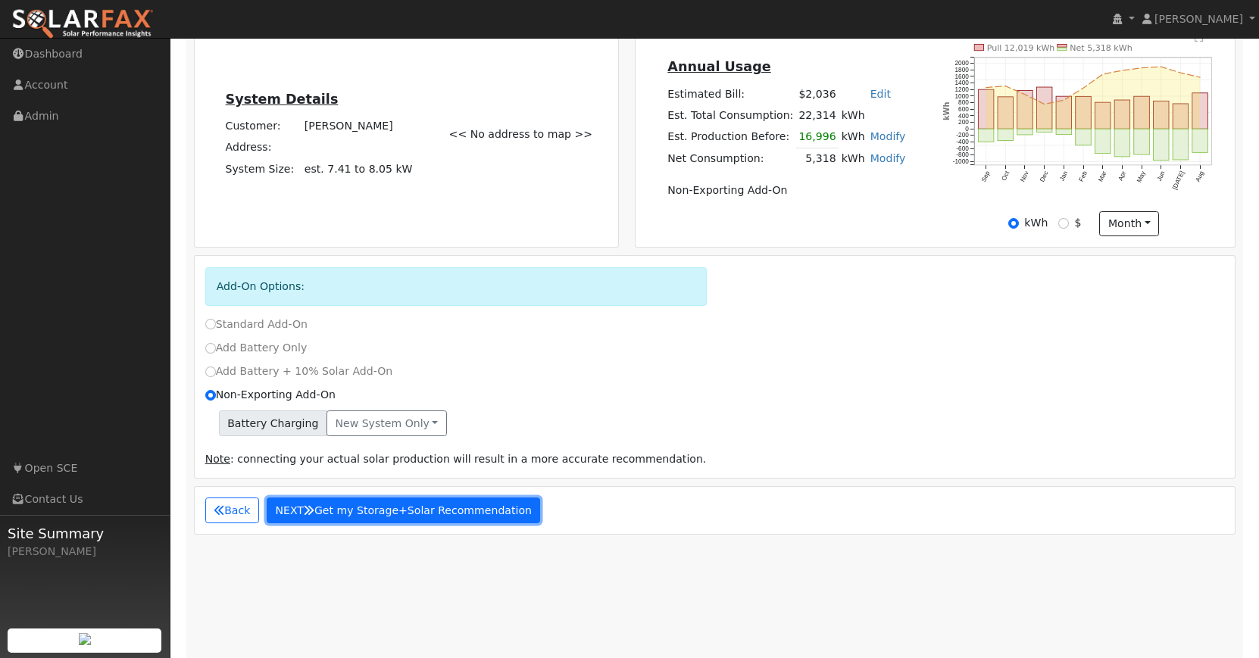
click at [361, 518] on button "NEXT Get my Storage+Solar Recommendation" at bounding box center [404, 511] width 274 height 26
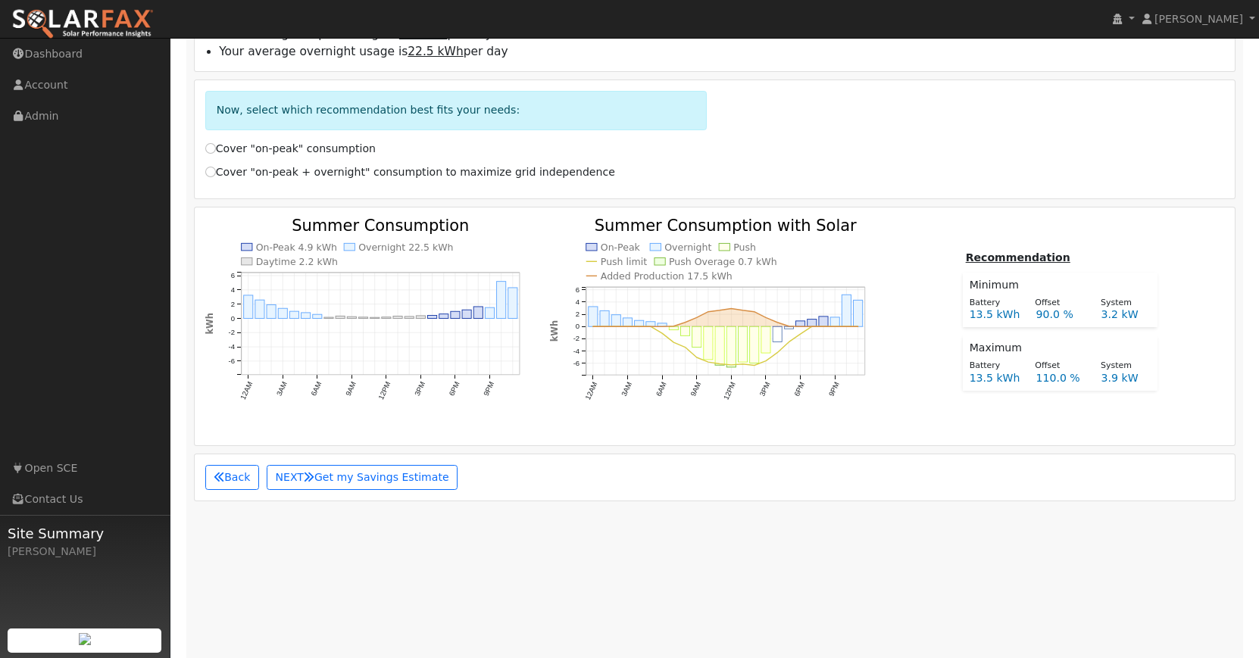
scroll to position [0, 0]
